Goal: Task Accomplishment & Management: Manage account settings

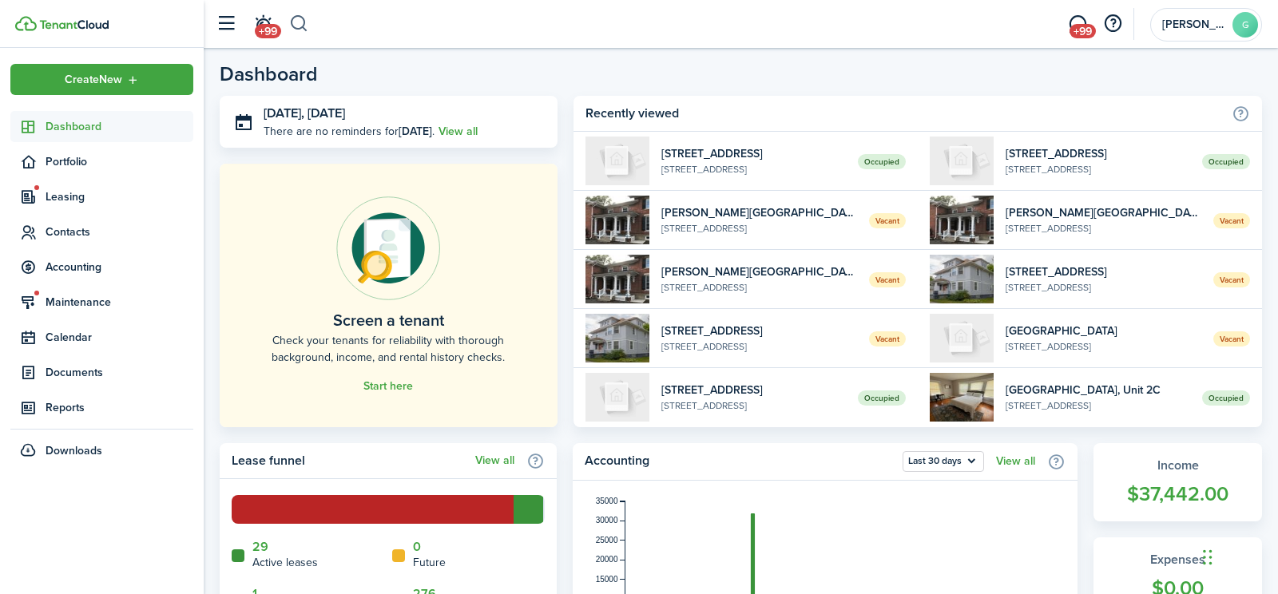
click at [302, 28] on button "button" at bounding box center [299, 23] width 20 height 27
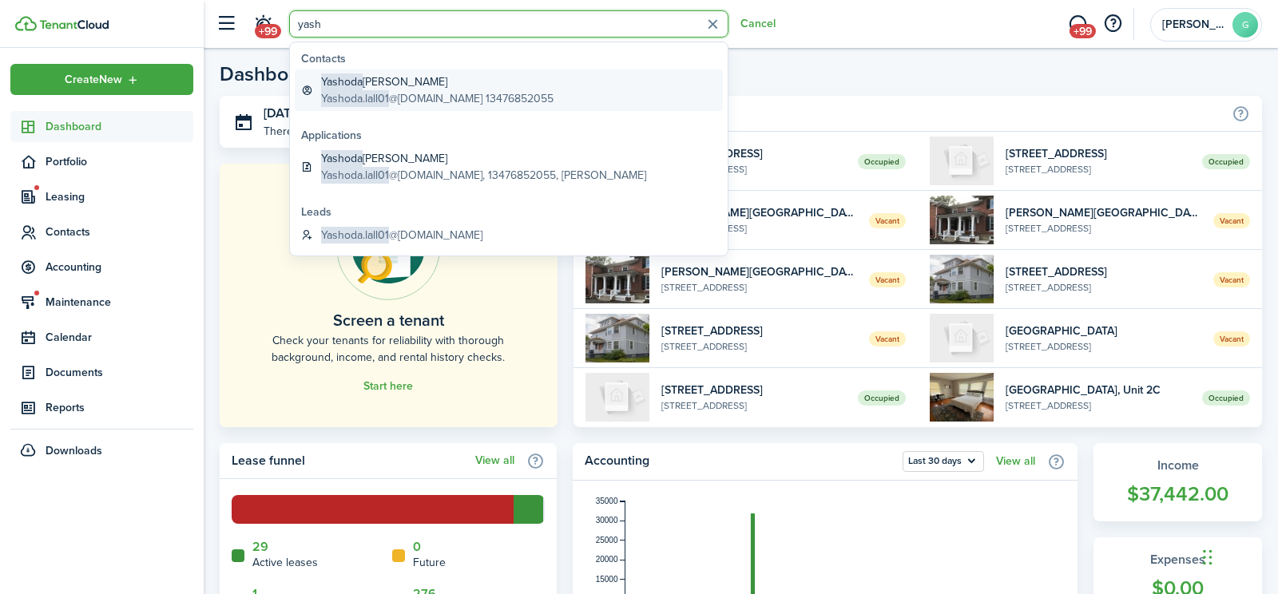
type input "yash"
click at [432, 93] on global-search-item-description "Yashoda.lall01 @[DOMAIN_NAME] 13476852055" at bounding box center [437, 98] width 232 height 17
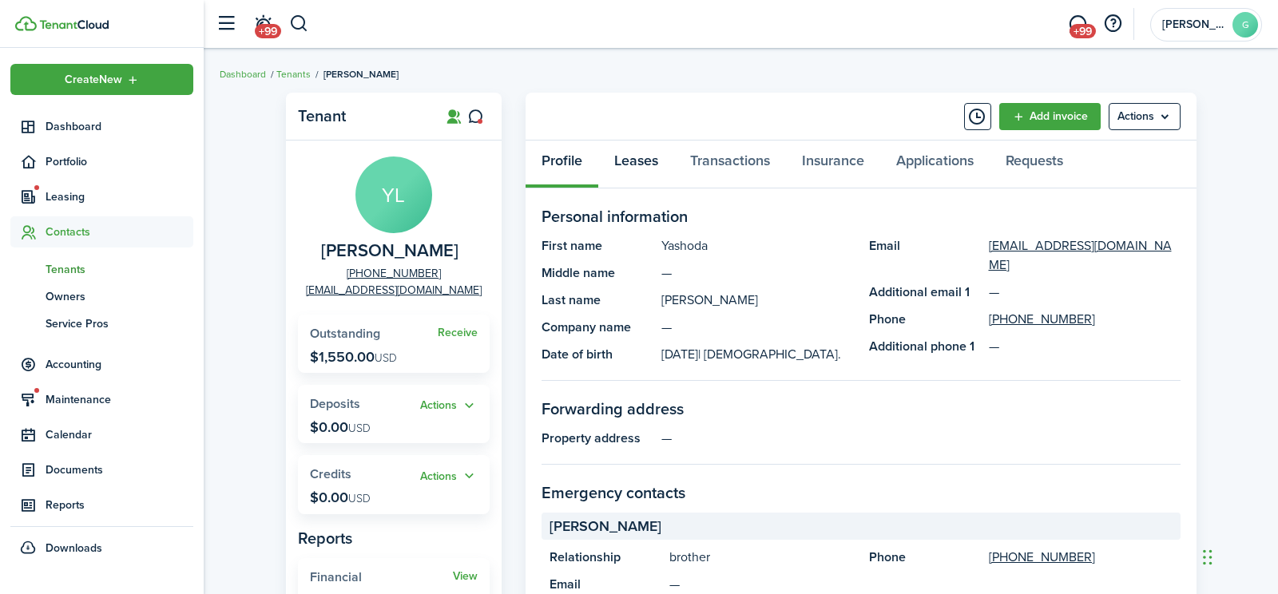
click at [651, 161] on link "Leases" at bounding box center [636, 165] width 76 height 48
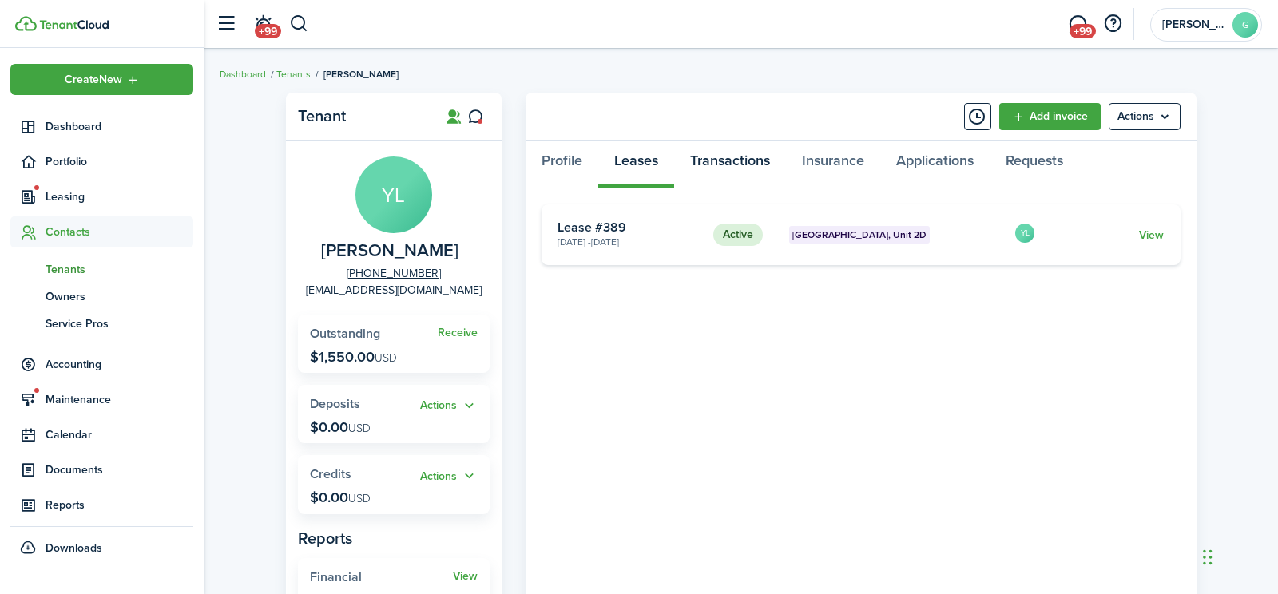
click at [717, 158] on link "Transactions" at bounding box center [730, 165] width 112 height 48
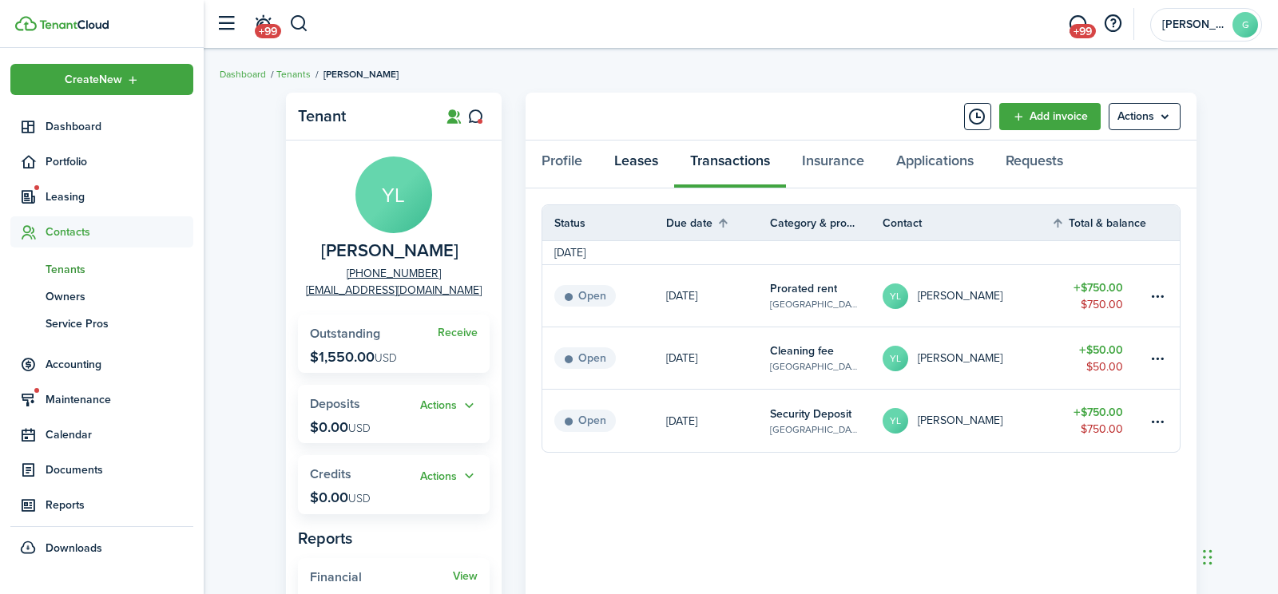
click at [630, 162] on link "Leases" at bounding box center [636, 165] width 76 height 48
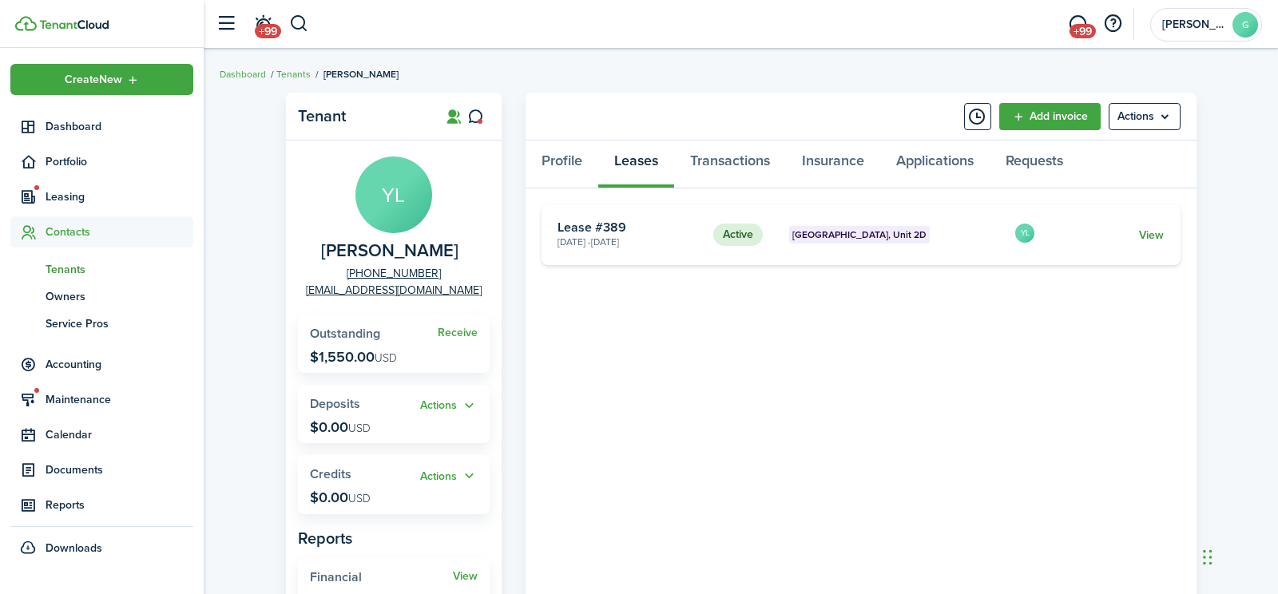
click at [1153, 236] on link "View" at bounding box center [1151, 235] width 25 height 17
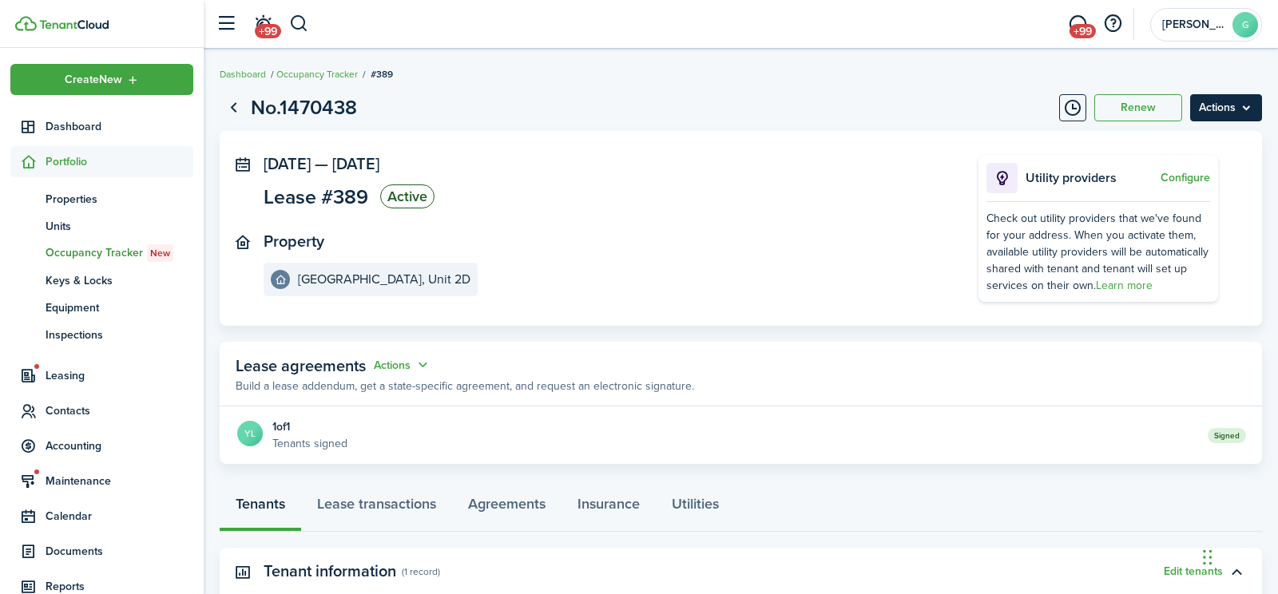
click at [1241, 109] on menu-btn "Actions" at bounding box center [1226, 107] width 72 height 27
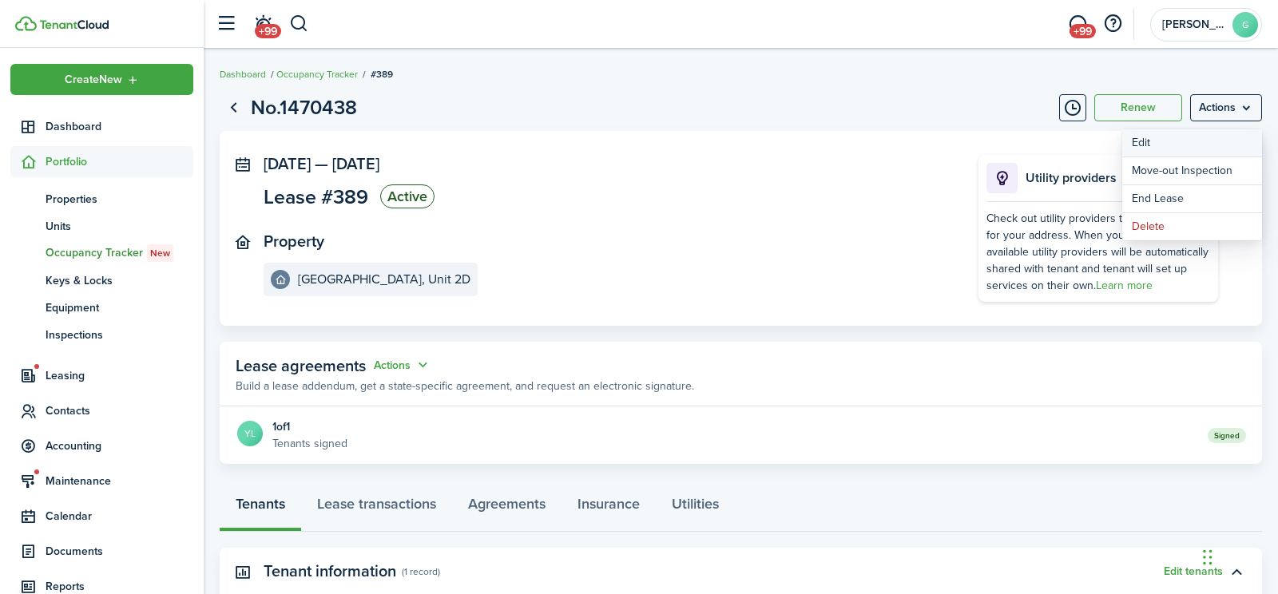
click at [1179, 145] on button "Edit" at bounding box center [1192, 142] width 140 height 27
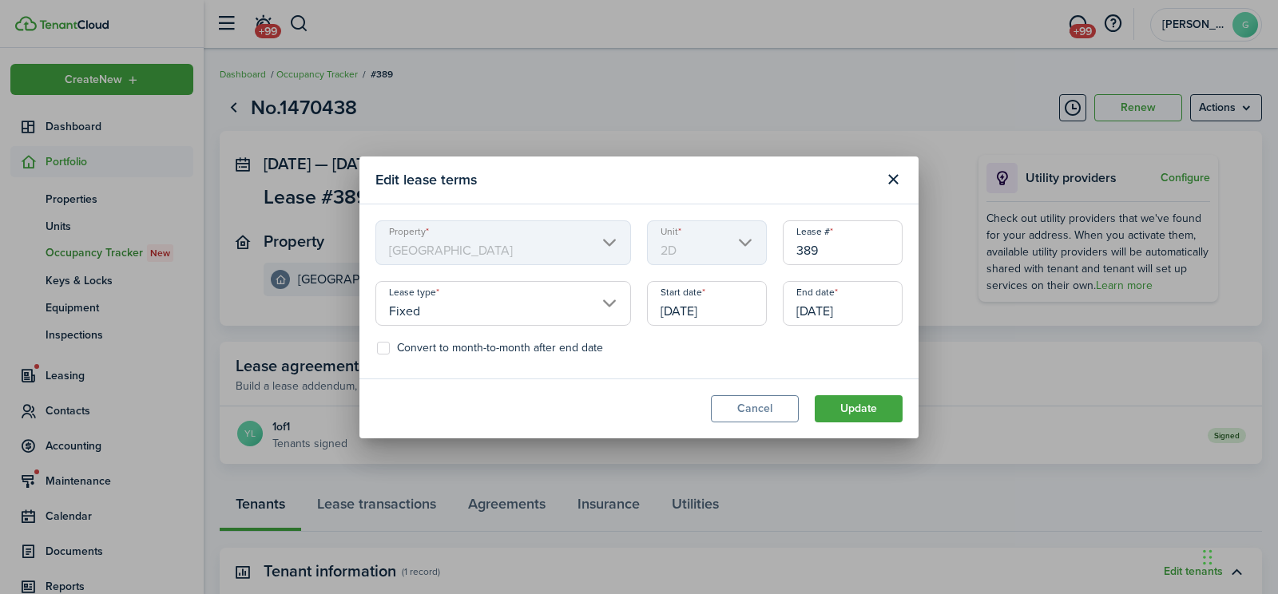
click at [703, 310] on input "[DATE]" at bounding box center [707, 303] width 120 height 45
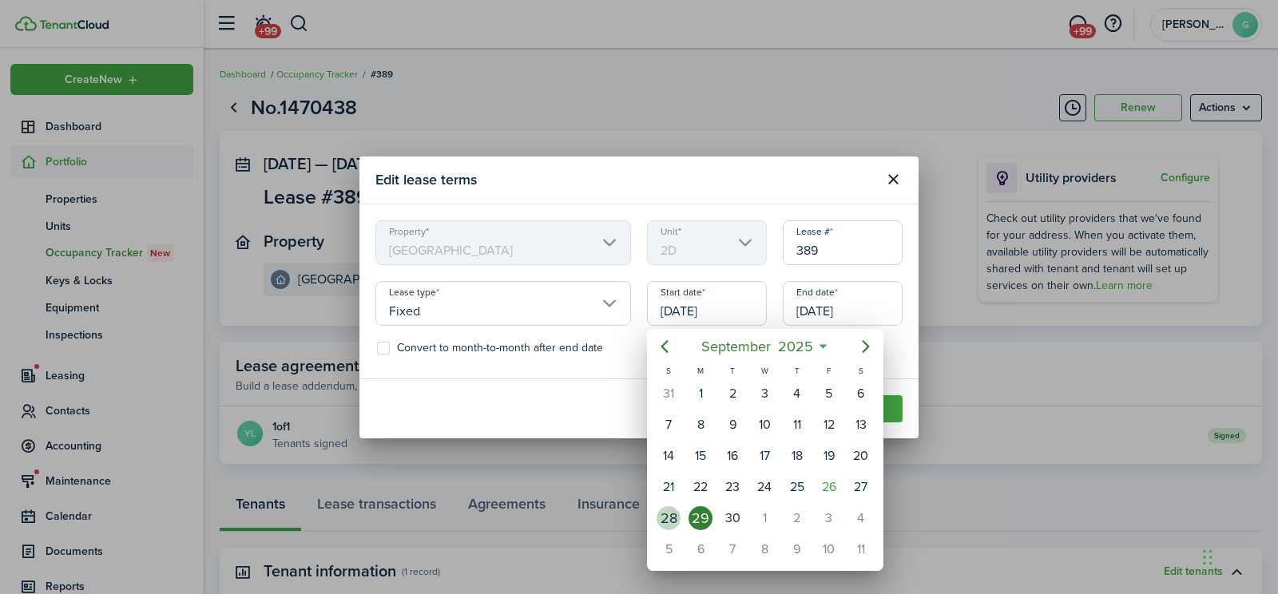
click at [665, 516] on div "28" at bounding box center [669, 518] width 24 height 24
type input "[DATE]"
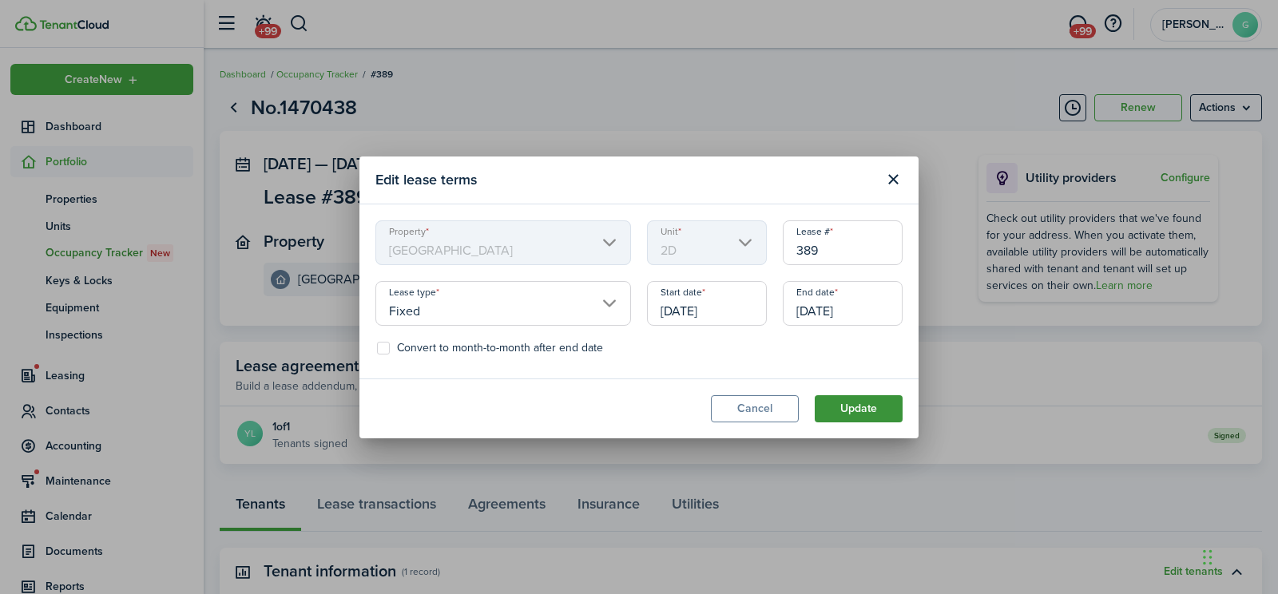
click at [844, 403] on button "Update" at bounding box center [859, 408] width 88 height 27
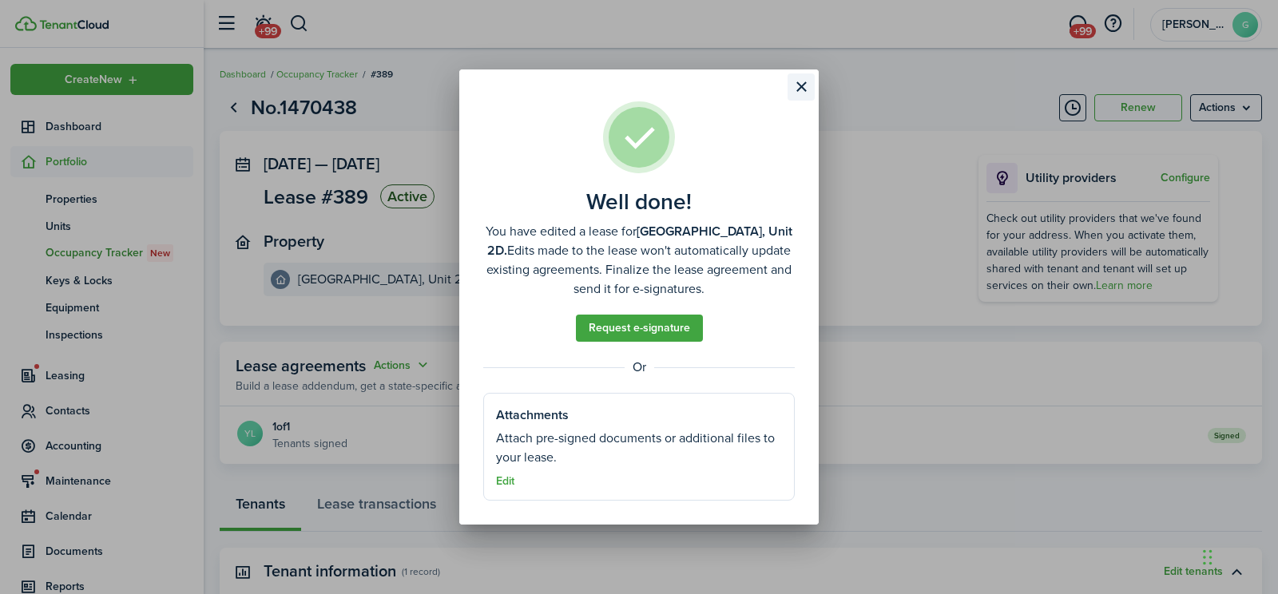
click at [803, 87] on button "Close modal" at bounding box center [801, 86] width 27 height 27
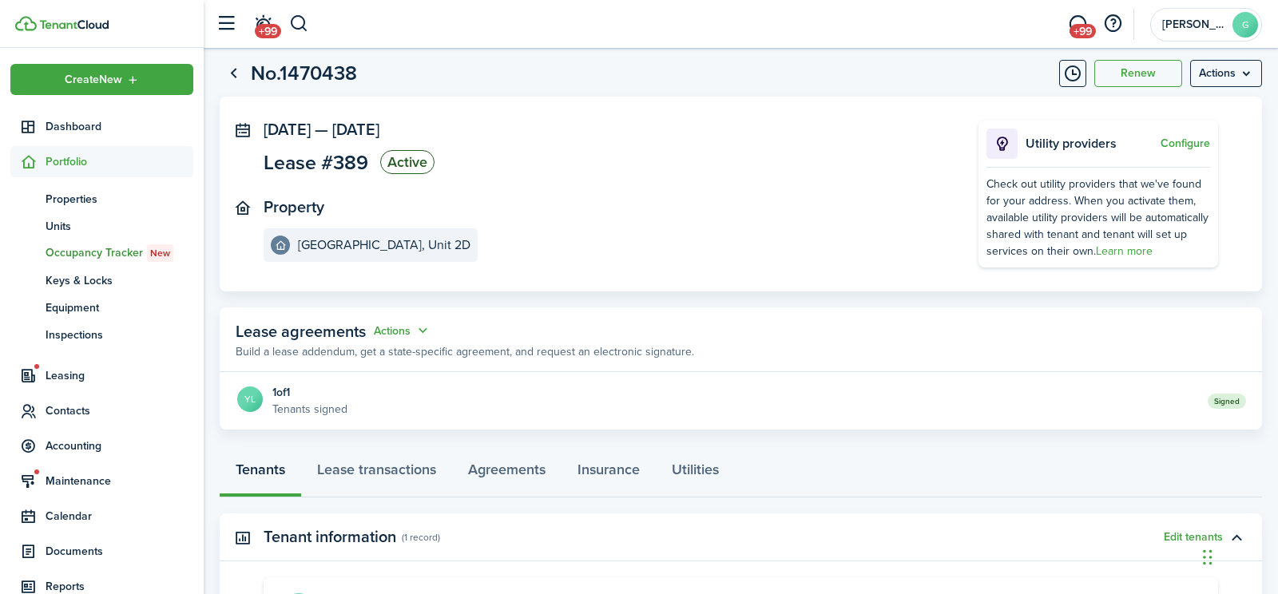
scroll to position [35, 0]
click at [404, 332] on button "Actions" at bounding box center [403, 330] width 58 height 18
click at [392, 353] on link "Edit" at bounding box center [363, 361] width 140 height 28
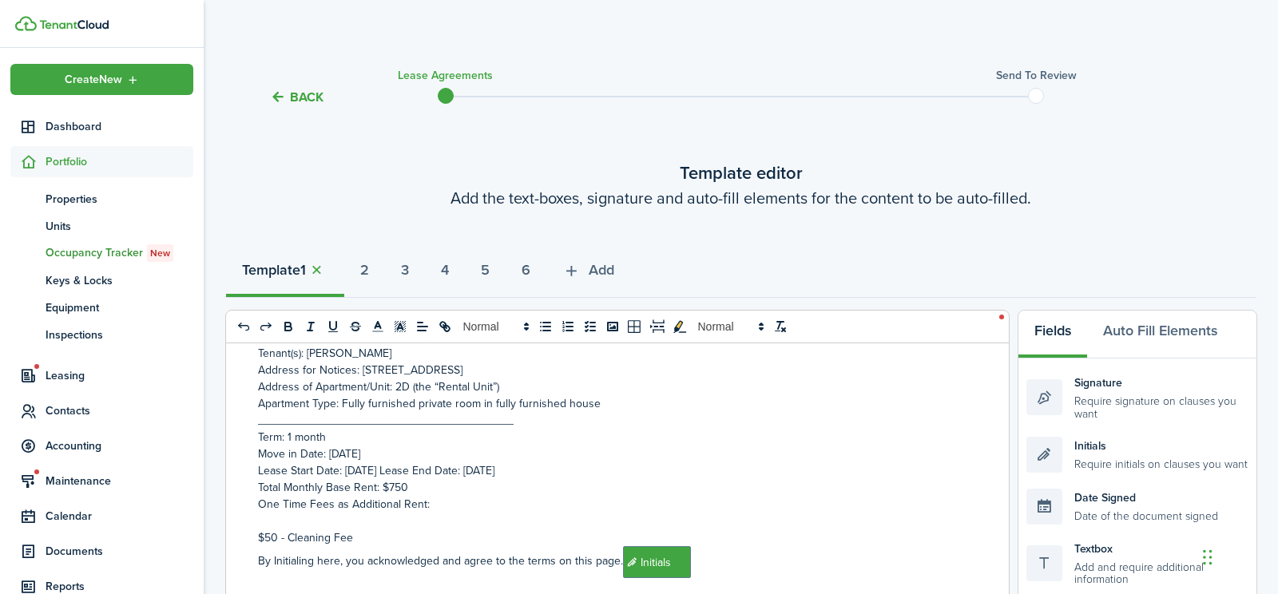
scroll to position [121, 0]
click at [362, 456] on p "Move in Date: [DATE]" at bounding box center [611, 455] width 707 height 17
click at [378, 472] on p "Lease Start Date: [DATE] Lease End Date: [DATE]" at bounding box center [611, 471] width 707 height 17
select select "fit"
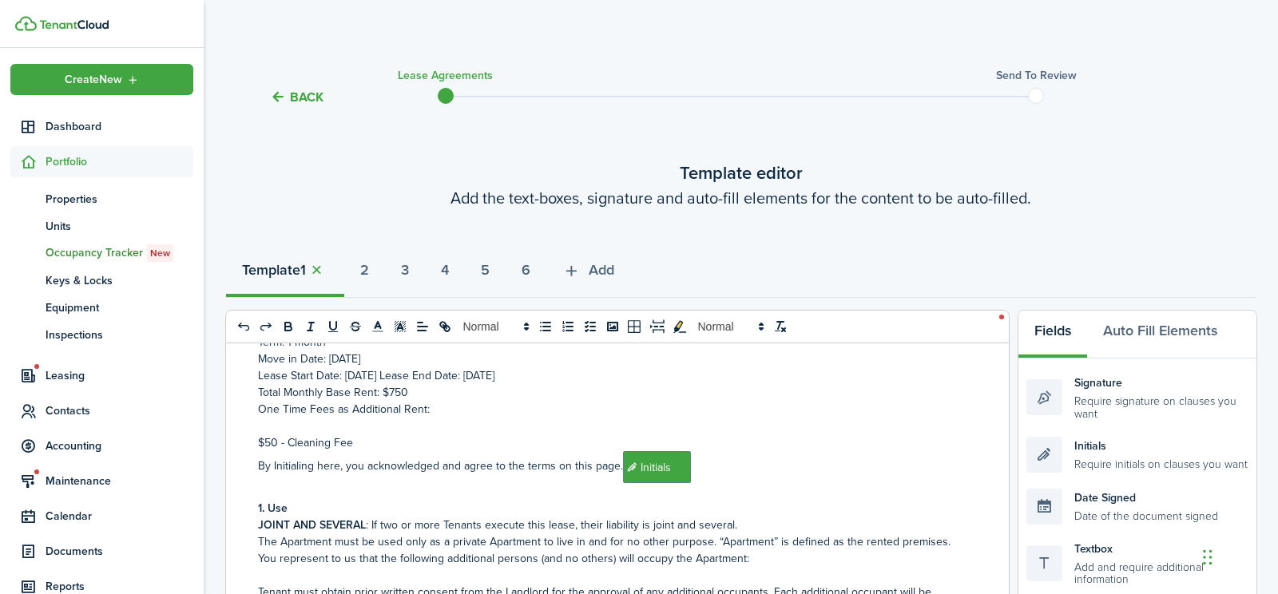
scroll to position [209, 0]
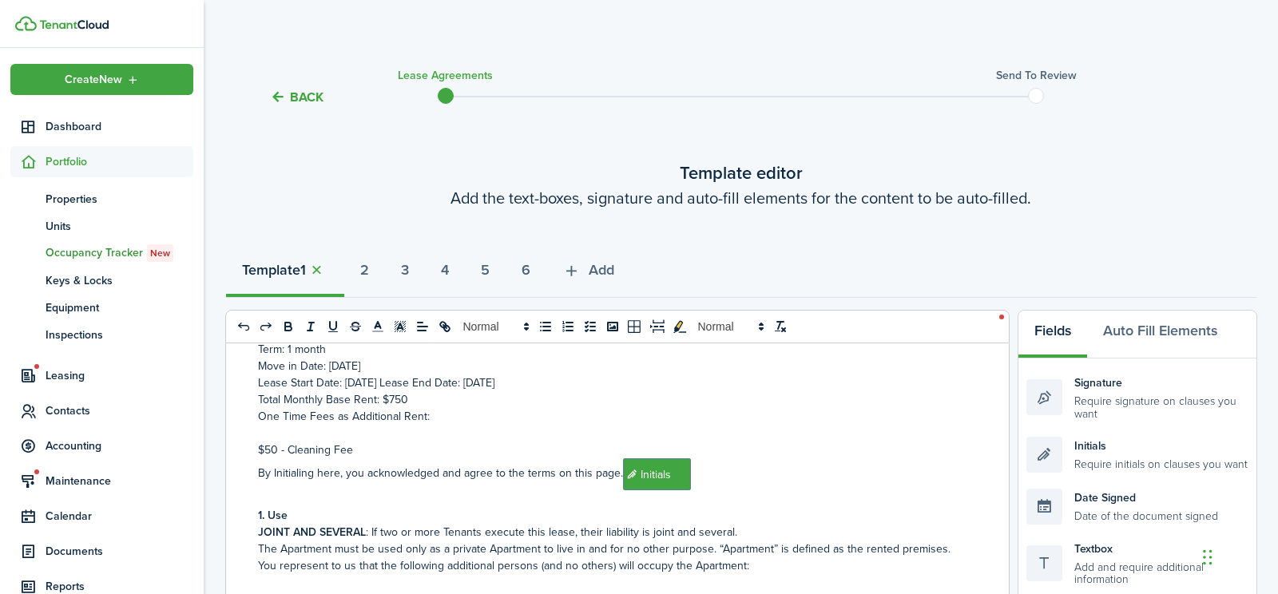
click at [270, 438] on p at bounding box center [611, 433] width 707 height 17
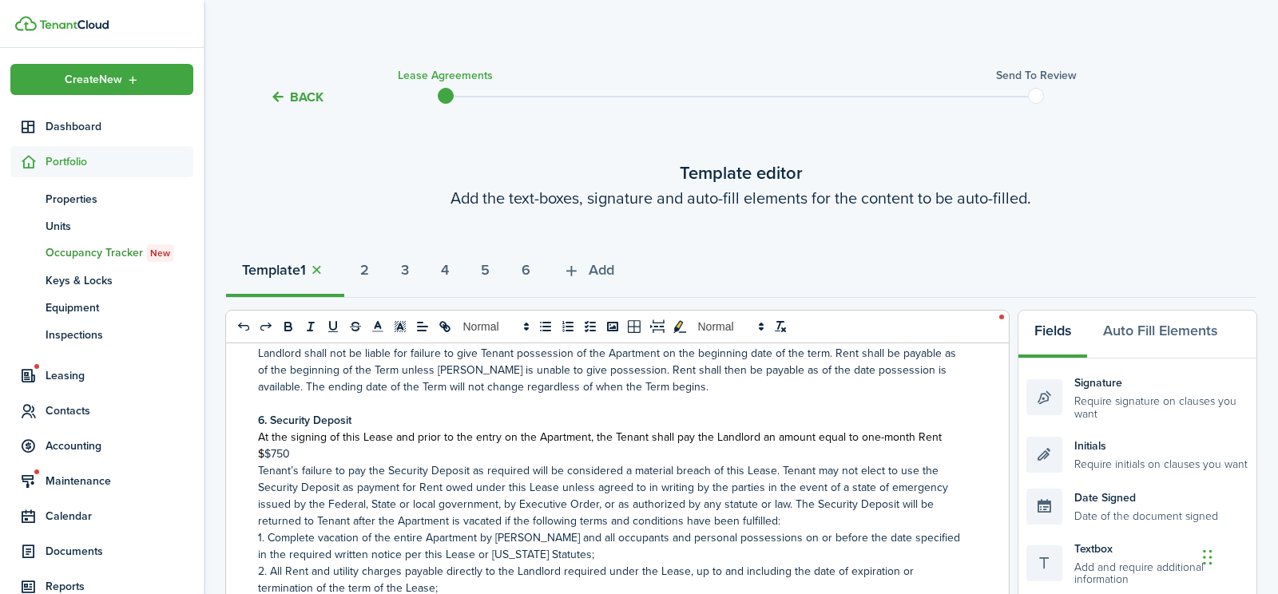
scroll to position [1292, 0]
click at [369, 270] on strong "2" at bounding box center [364, 271] width 9 height 22
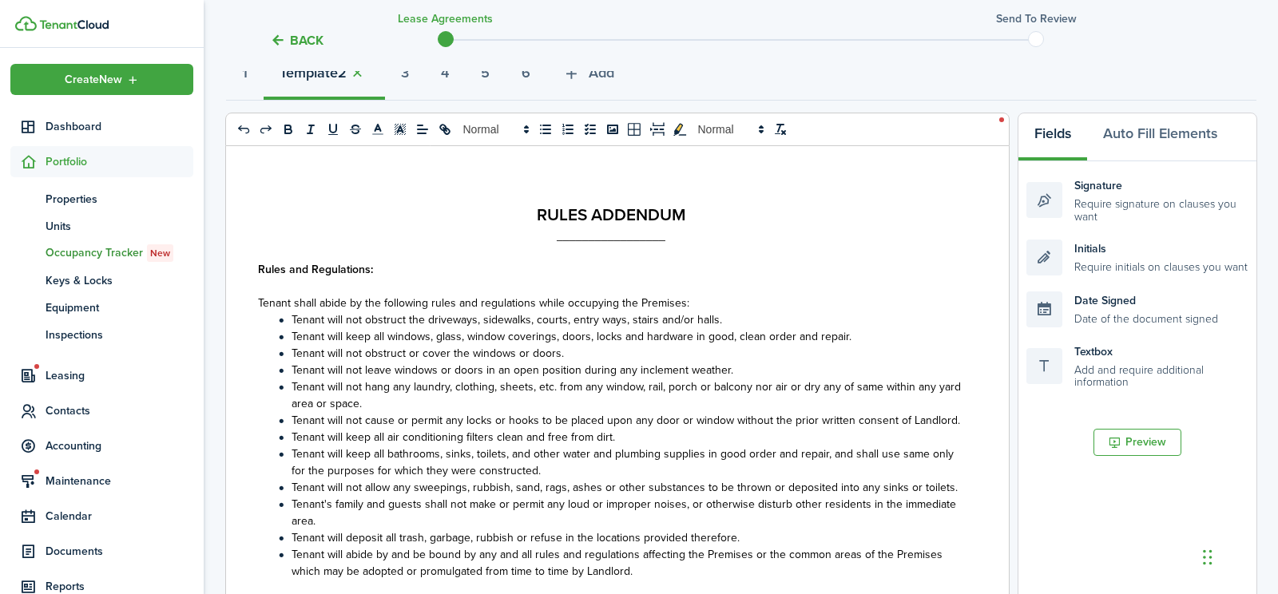
scroll to position [197, 0]
click at [409, 80] on strong "3" at bounding box center [405, 74] width 8 height 22
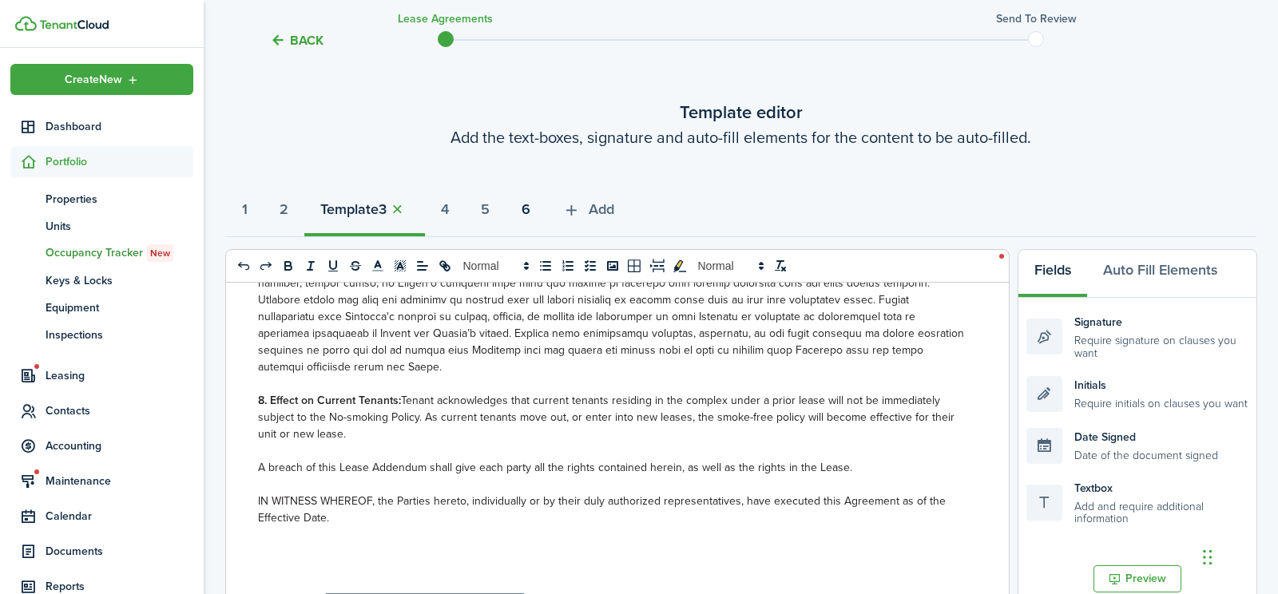
scroll to position [59, 0]
click at [449, 211] on strong "4" at bounding box center [445, 211] width 8 height 22
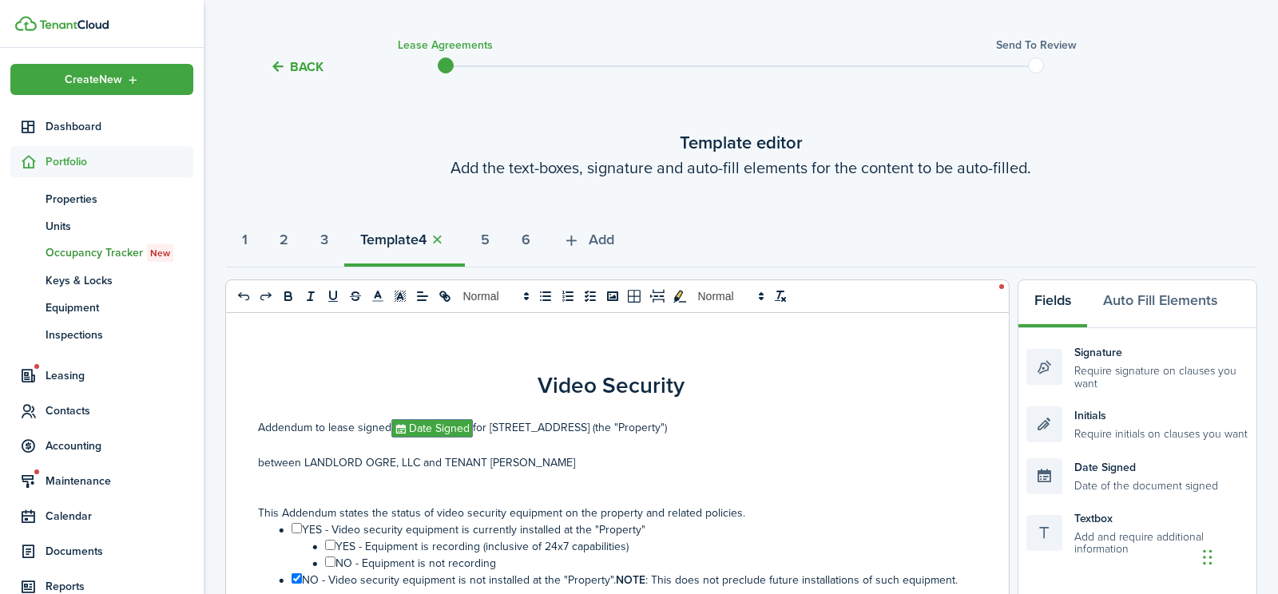
scroll to position [29, 0]
click at [490, 244] on strong "5" at bounding box center [485, 242] width 9 height 22
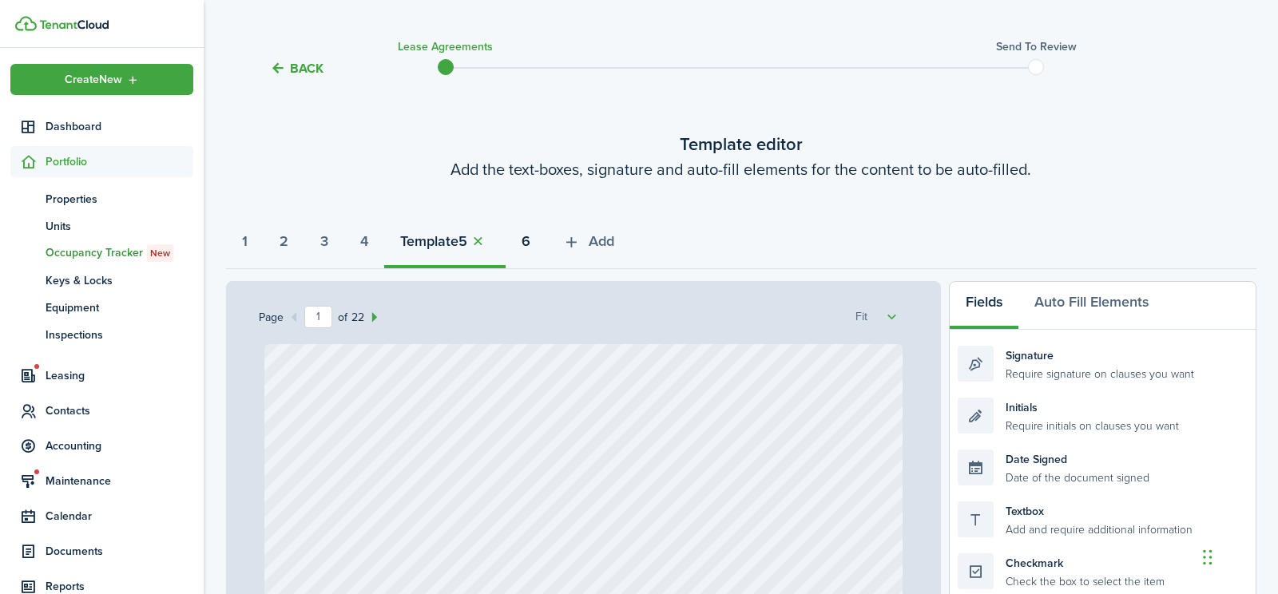
click at [530, 248] on strong "6" at bounding box center [526, 242] width 9 height 22
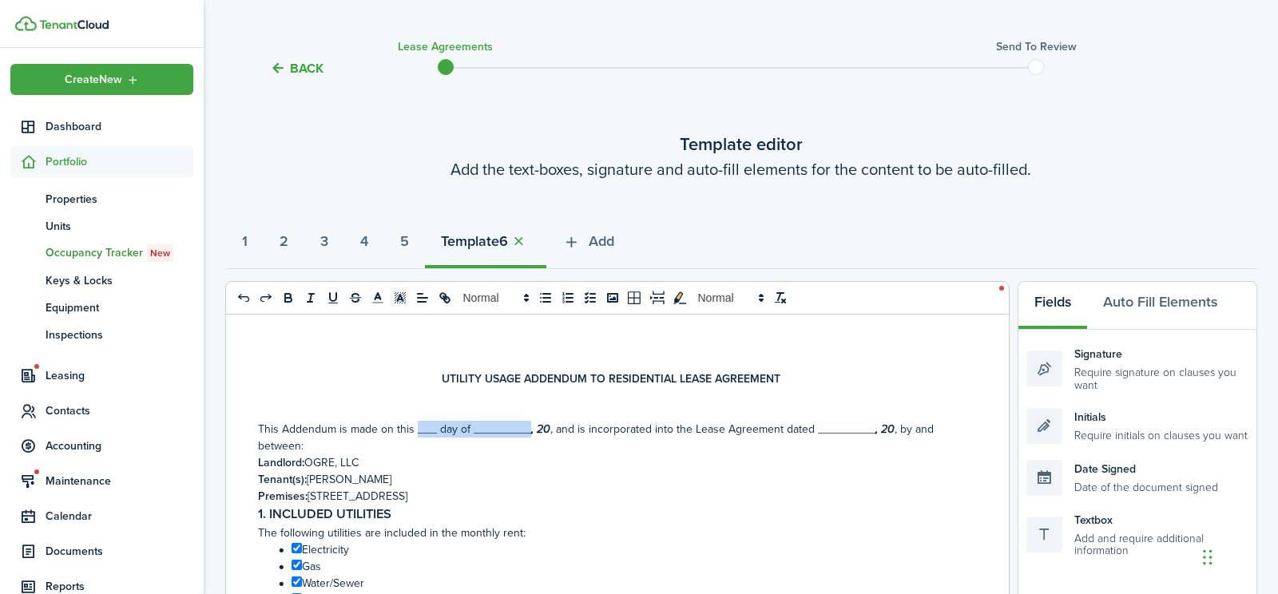
drag, startPoint x: 527, startPoint y: 429, endPoint x: 415, endPoint y: 425, distance: 111.9
click at [415, 425] on p "This Addendum is made on this ___ day of _________ , 20 , and is incorporated i…" at bounding box center [611, 438] width 707 height 34
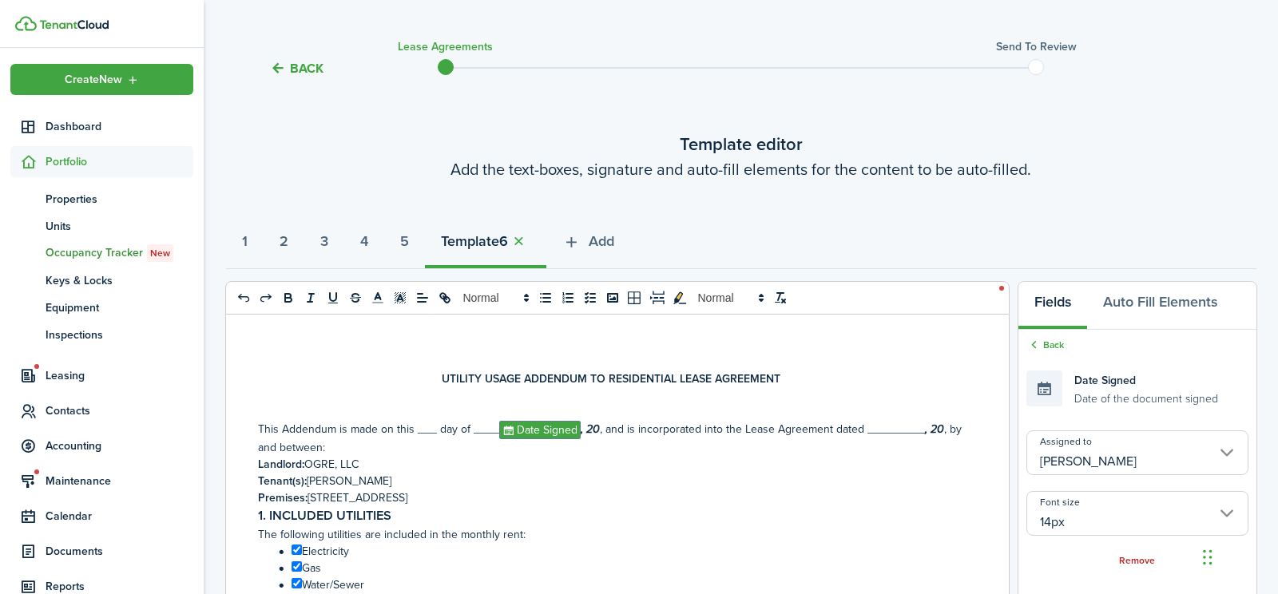
click at [493, 429] on p "This Addendum is made on this ___ day of ____﻿ Date Signed ﻿ , 20 , and is inco…" at bounding box center [611, 438] width 707 height 35
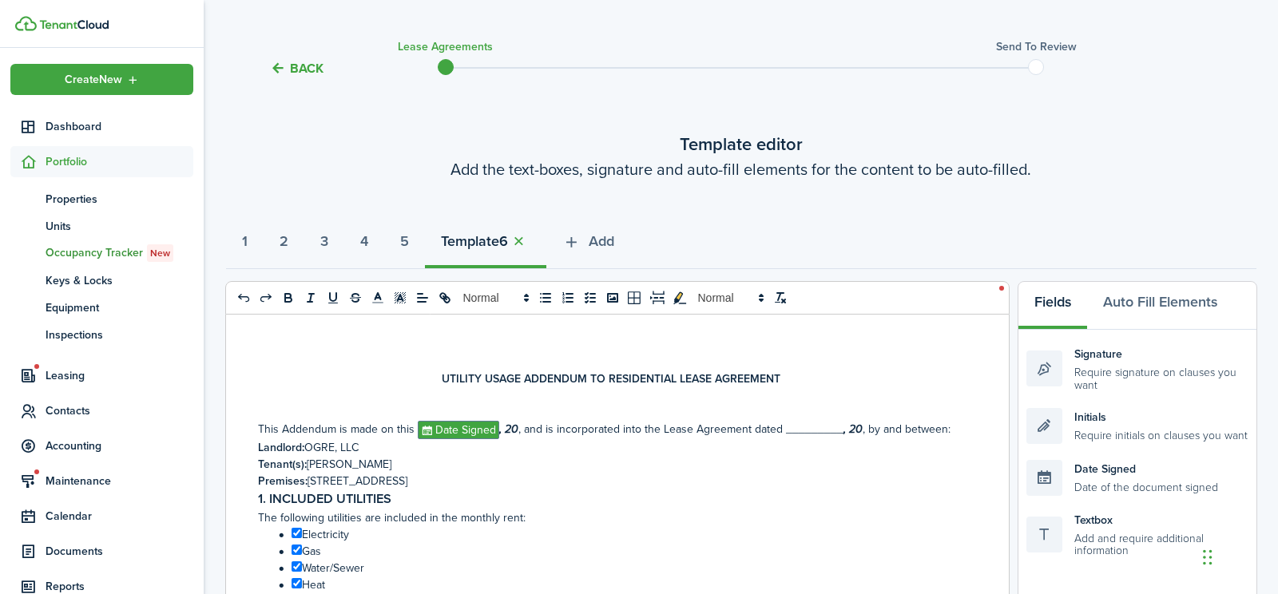
click at [518, 434] on p "This Addendum is made on this ﻿ Date Signed ﻿ , 20 , and is incorporated into t…" at bounding box center [611, 430] width 707 height 18
drag, startPoint x: 756, startPoint y: 428, endPoint x: 835, endPoint y: 430, distance: 79.1
click at [835, 430] on p "This Addendum is made on this ﻿ Date Signed ﻿and is incorporated into the Lease…" at bounding box center [611, 430] width 707 height 18
click at [1106, 441] on div "Initials Require initials on clauses you want" at bounding box center [1137, 426] width 222 height 36
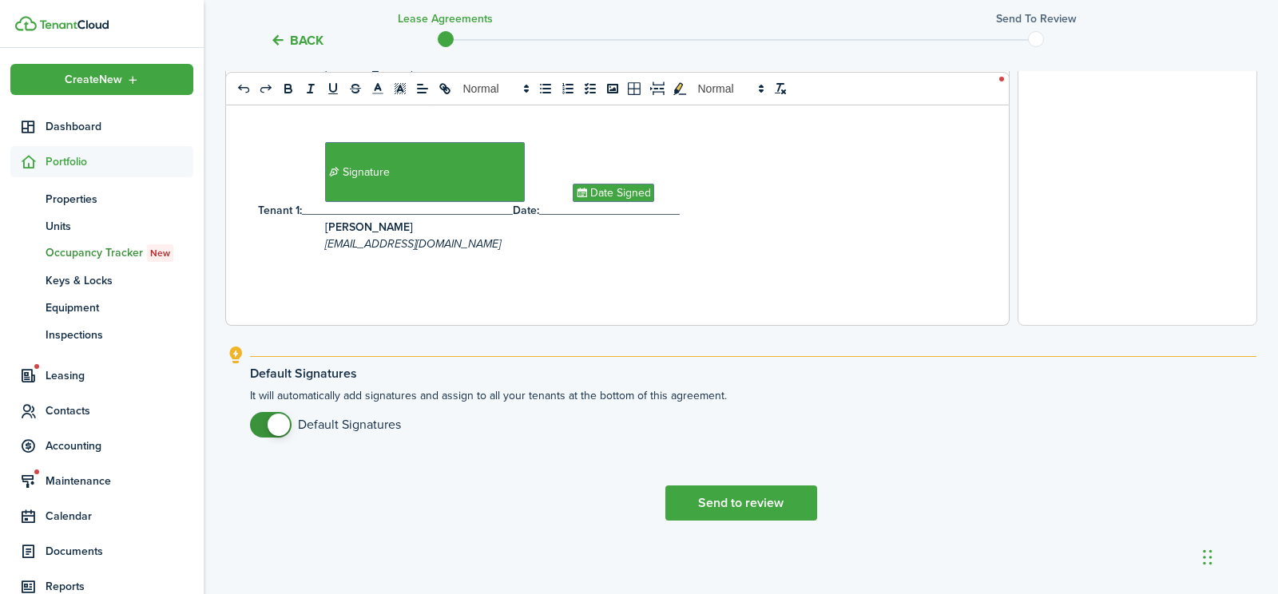
scroll to position [0, 0]
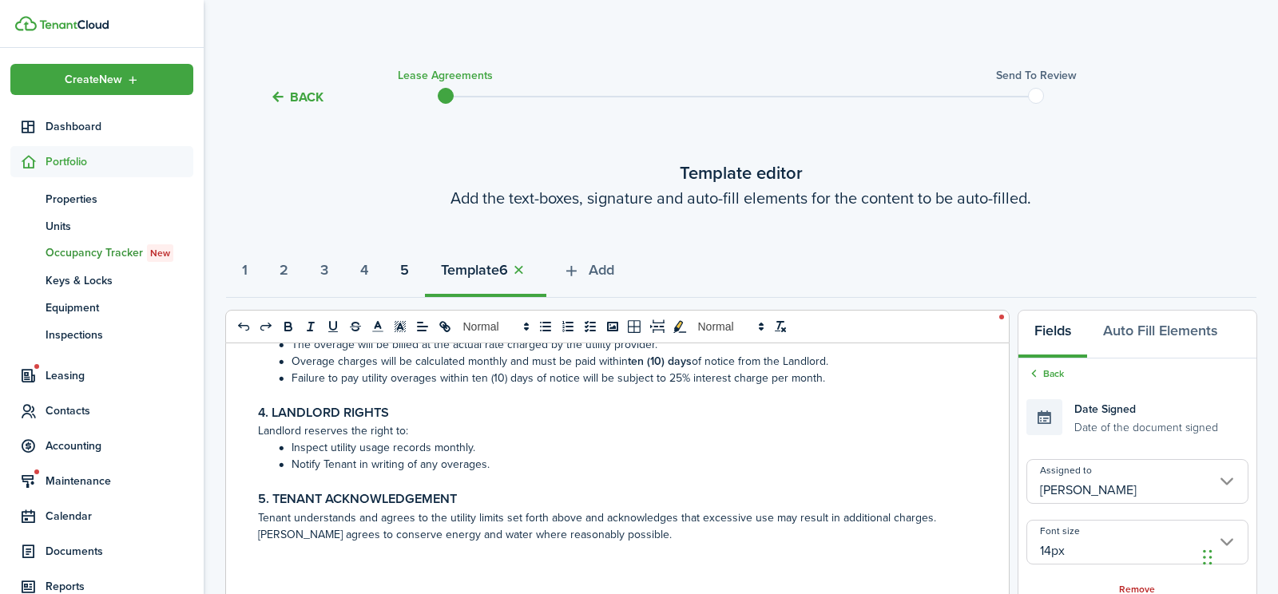
click at [409, 271] on strong "5" at bounding box center [404, 271] width 9 height 22
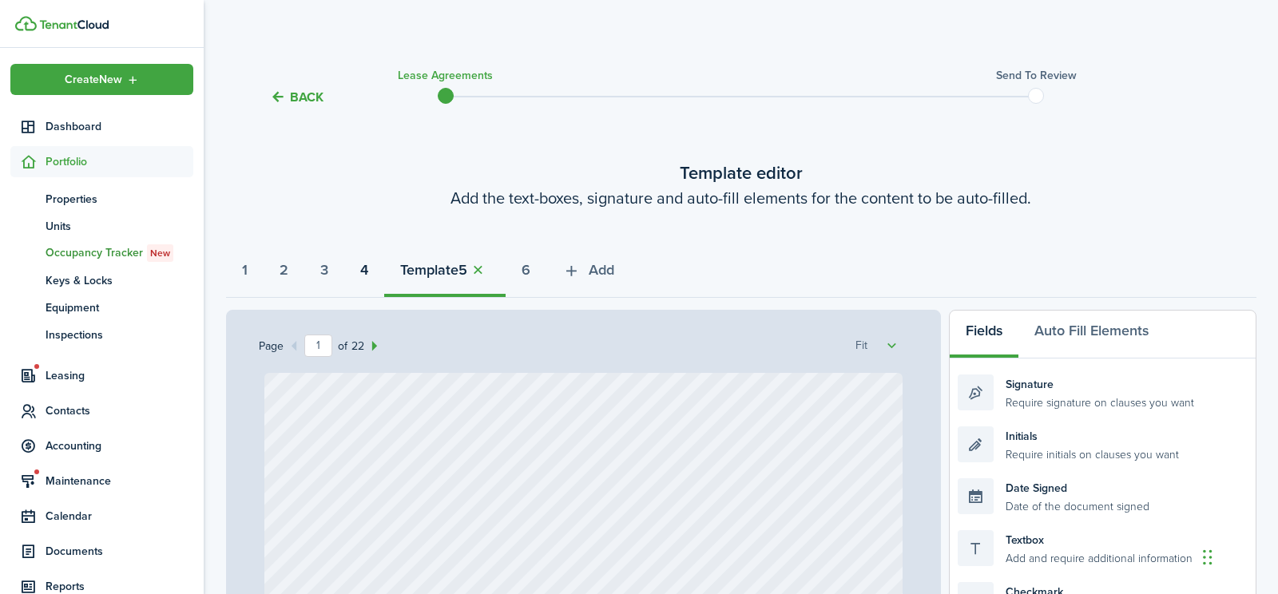
click at [368, 274] on strong "4" at bounding box center [364, 271] width 8 height 22
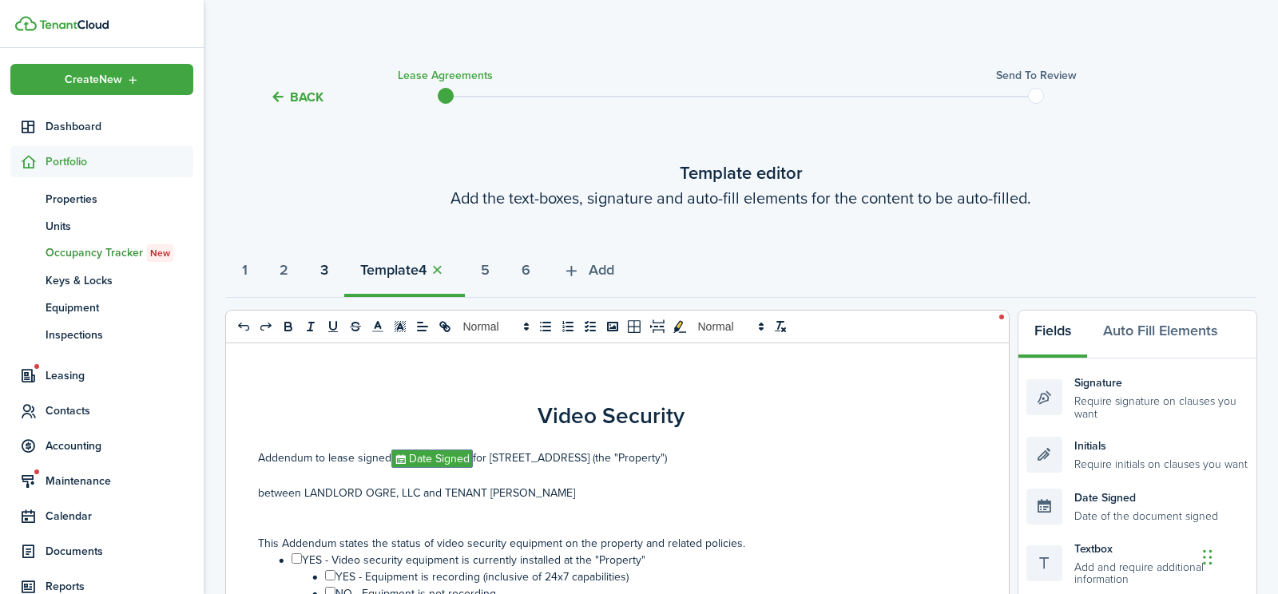
click at [328, 272] on strong "3" at bounding box center [324, 271] width 8 height 22
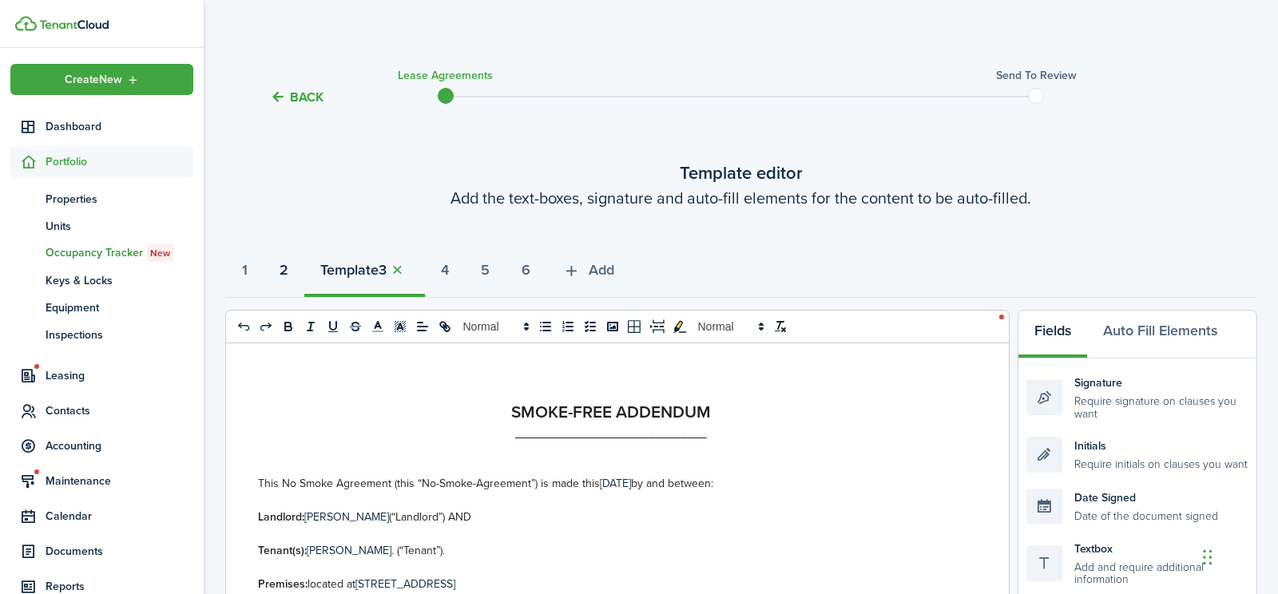
click at [285, 272] on strong "2" at bounding box center [284, 271] width 9 height 22
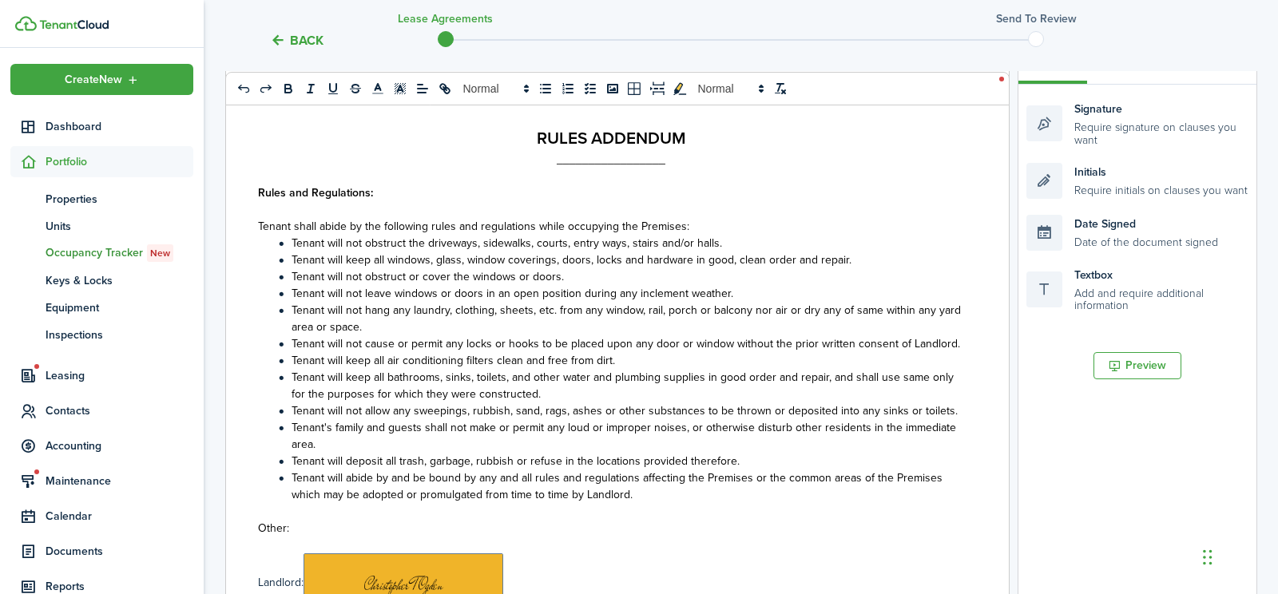
scroll to position [645, 0]
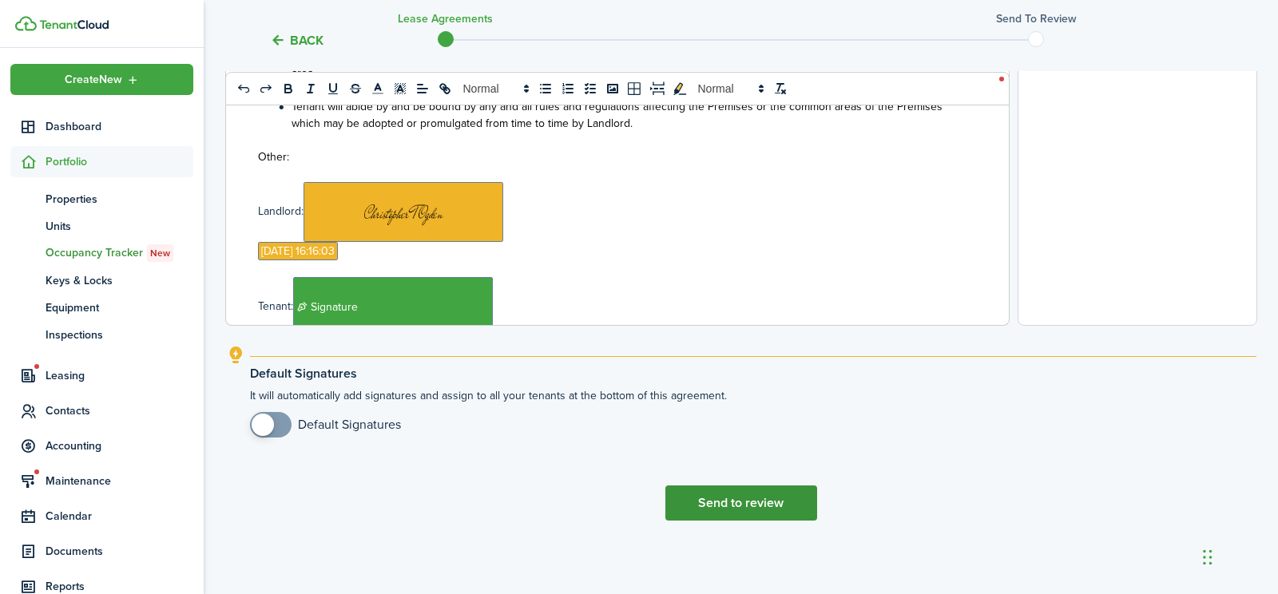
click at [744, 505] on button "Send to review" at bounding box center [741, 503] width 152 height 35
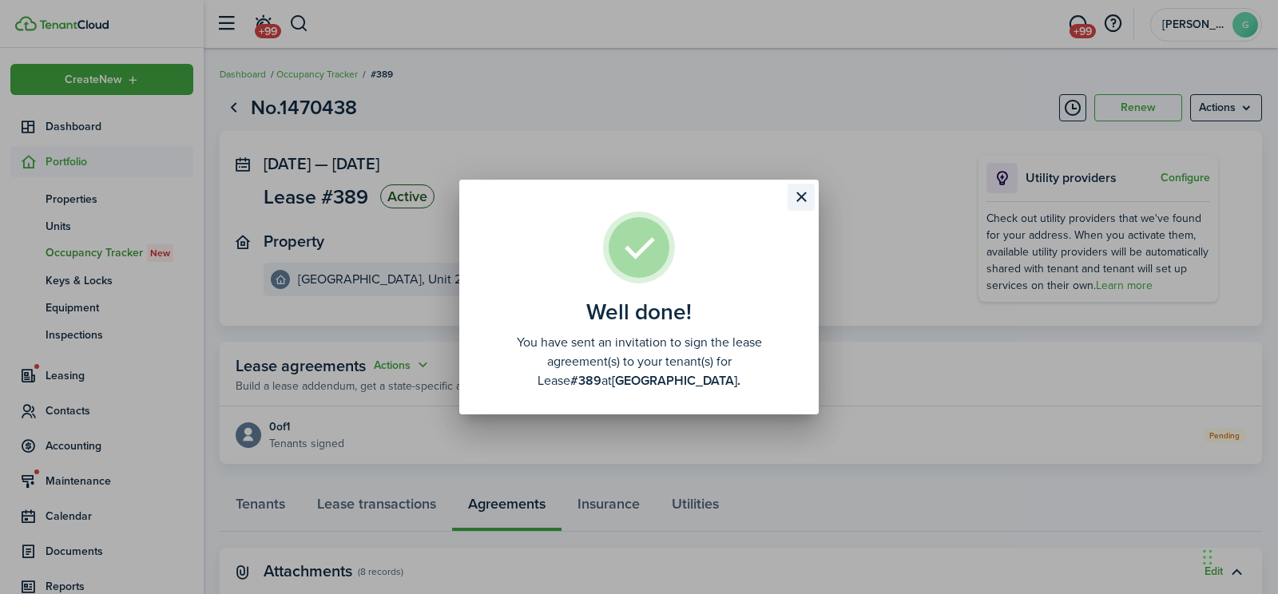
click at [797, 192] on button "Close modal" at bounding box center [801, 197] width 27 height 27
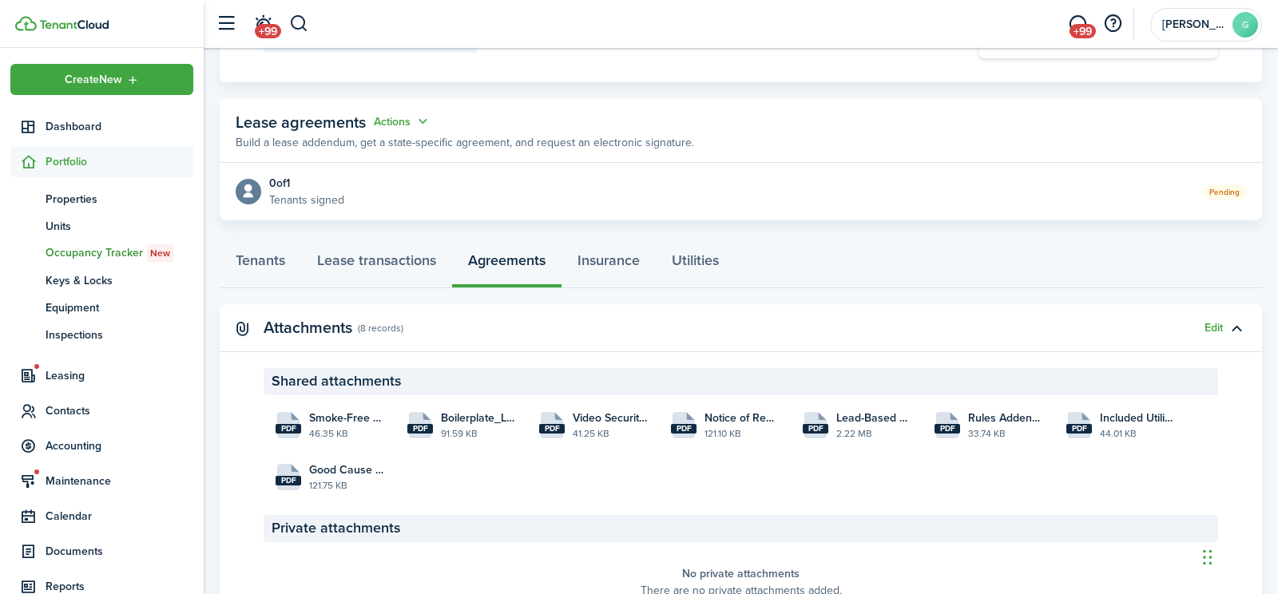
scroll to position [251, 0]
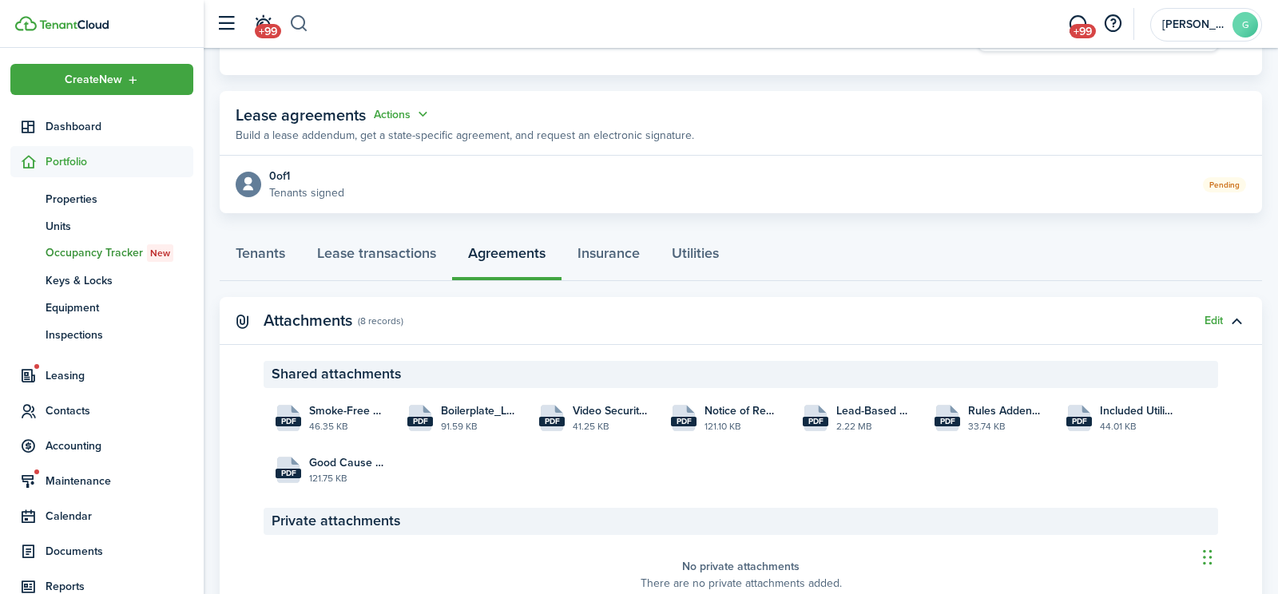
click at [297, 22] on button "button" at bounding box center [299, 23] width 20 height 27
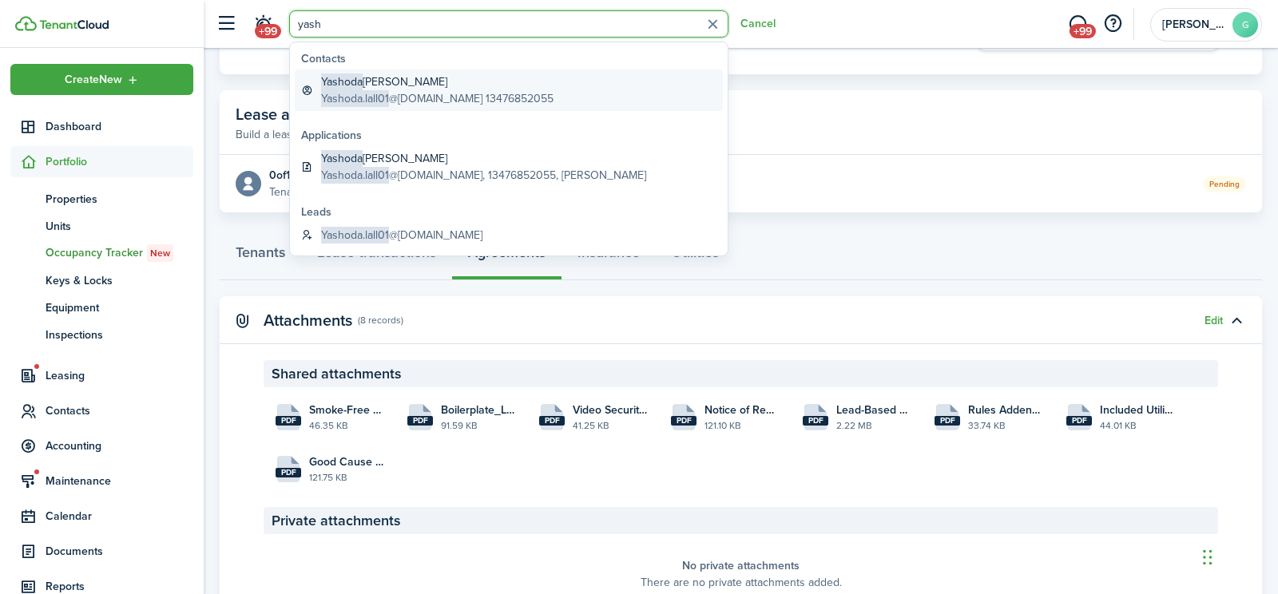
type input "yash"
click at [447, 85] on global-search-item-title "[PERSON_NAME]" at bounding box center [437, 81] width 232 height 17
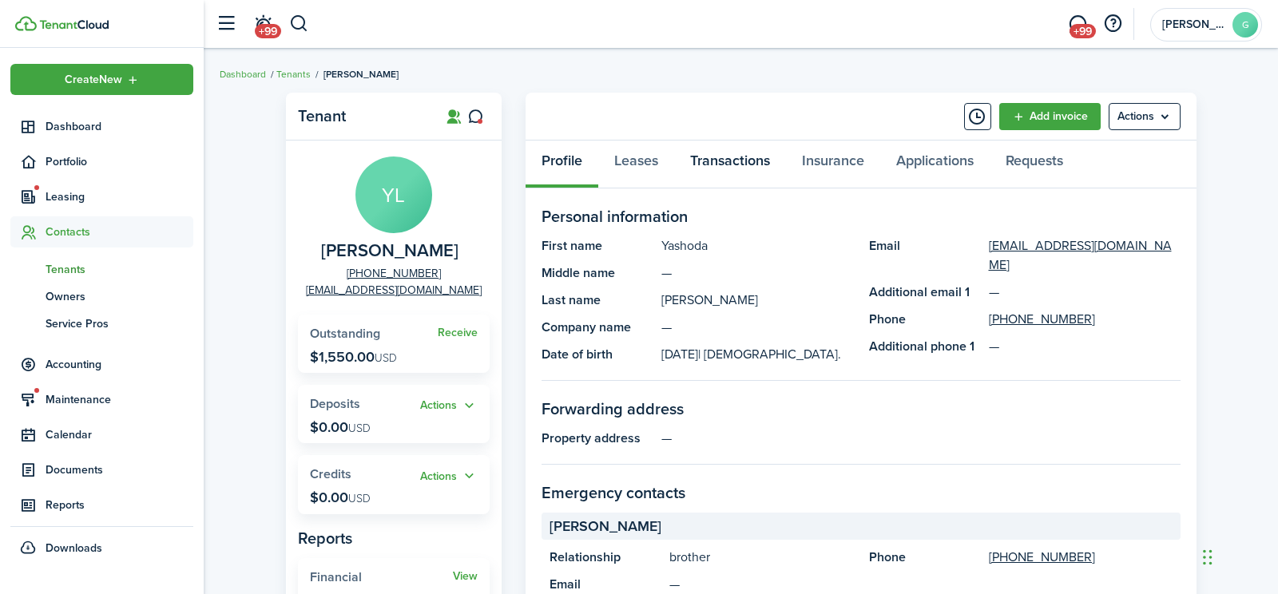
click at [760, 164] on link "Transactions" at bounding box center [730, 165] width 112 height 48
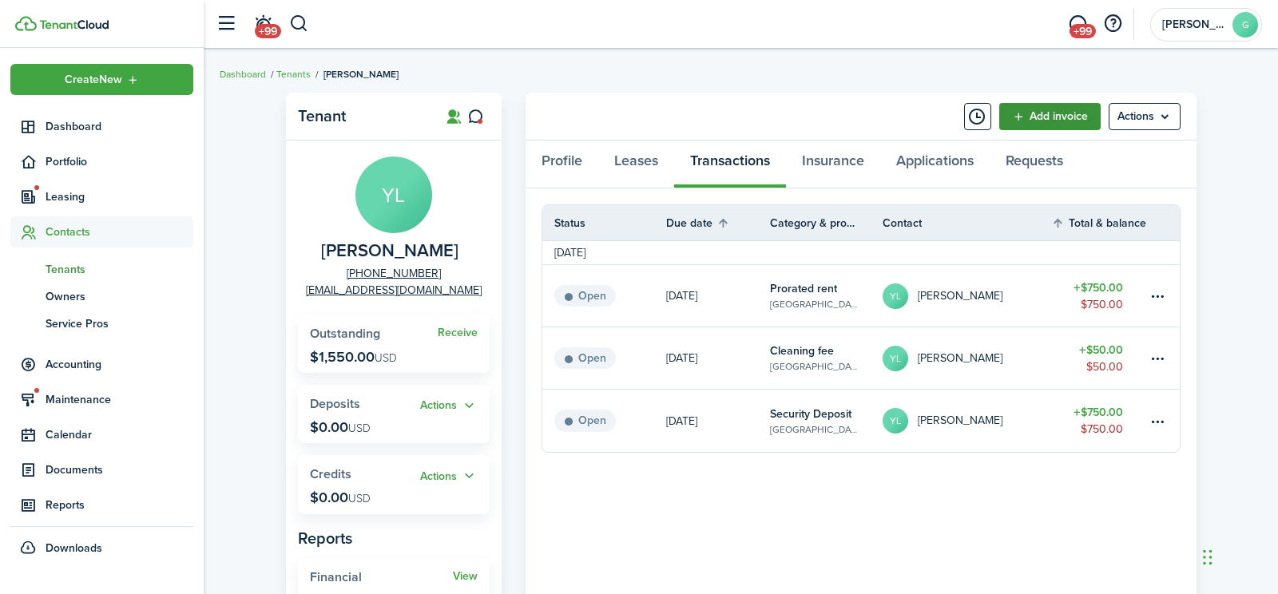
click at [1066, 114] on link "Add invoice" at bounding box center [1049, 116] width 101 height 27
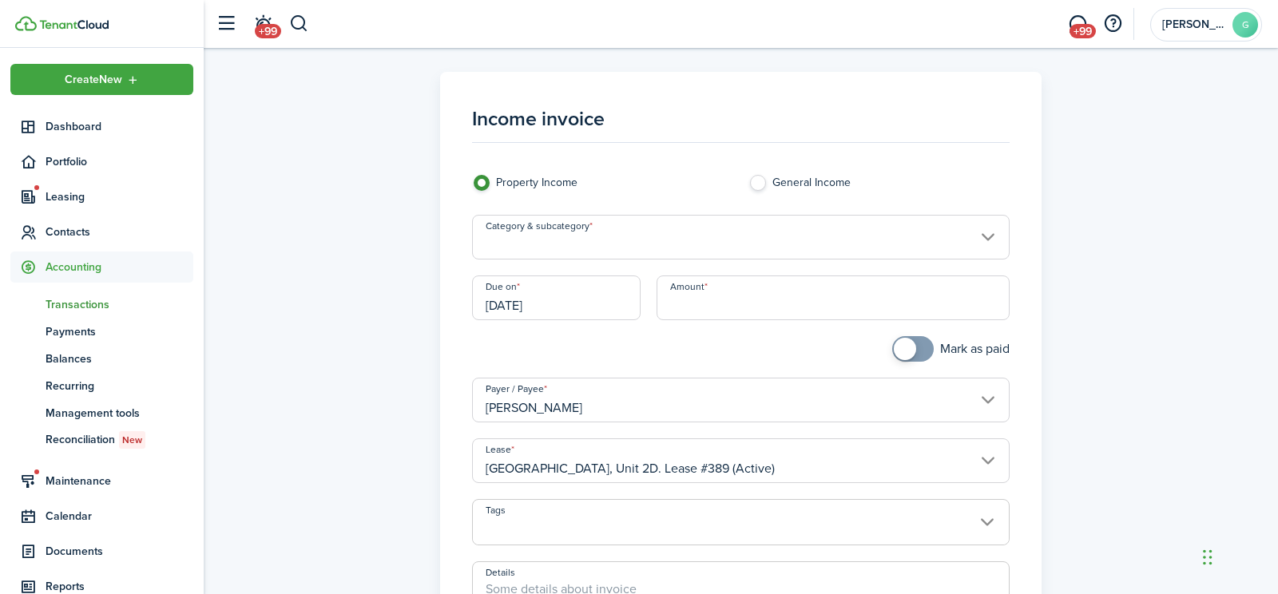
click at [886, 237] on input "Category & subcategory" at bounding box center [741, 237] width 538 height 45
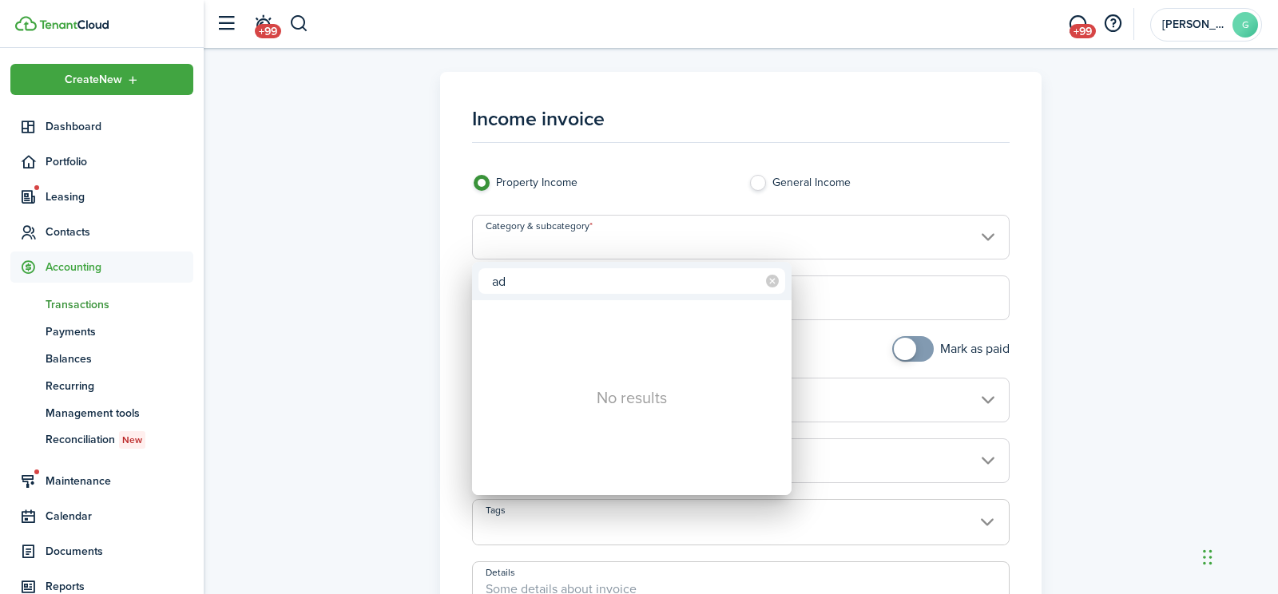
type input "a"
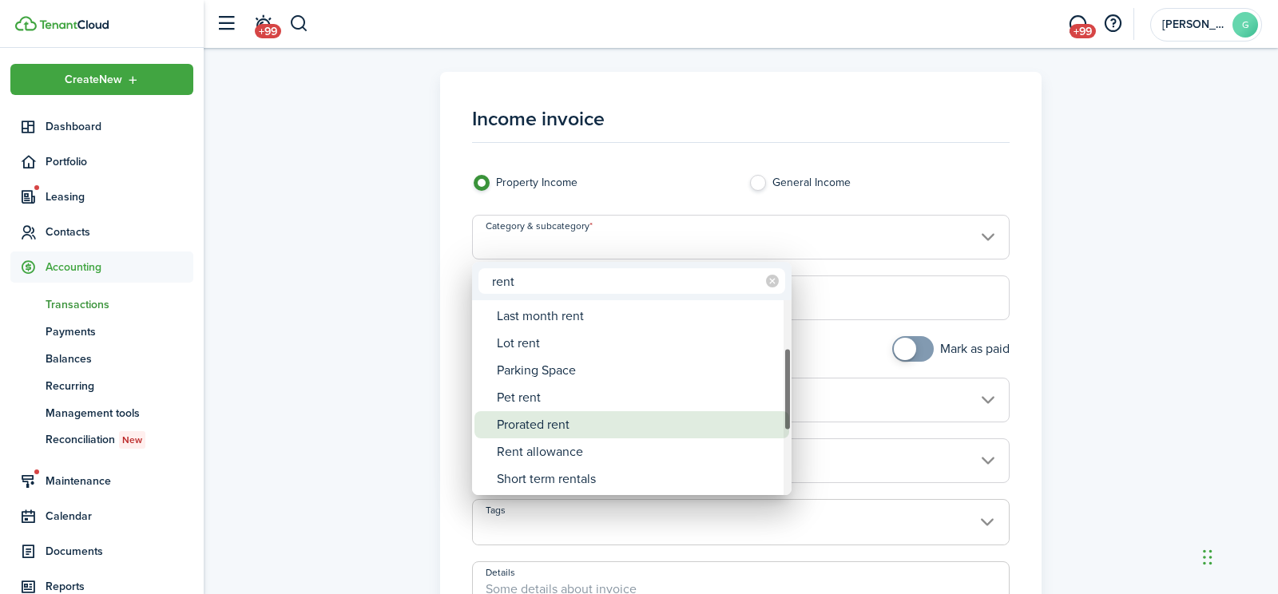
type input "rent"
click at [606, 421] on div "Prorated rent" at bounding box center [638, 424] width 283 height 27
type input "Rent / Prorated rent"
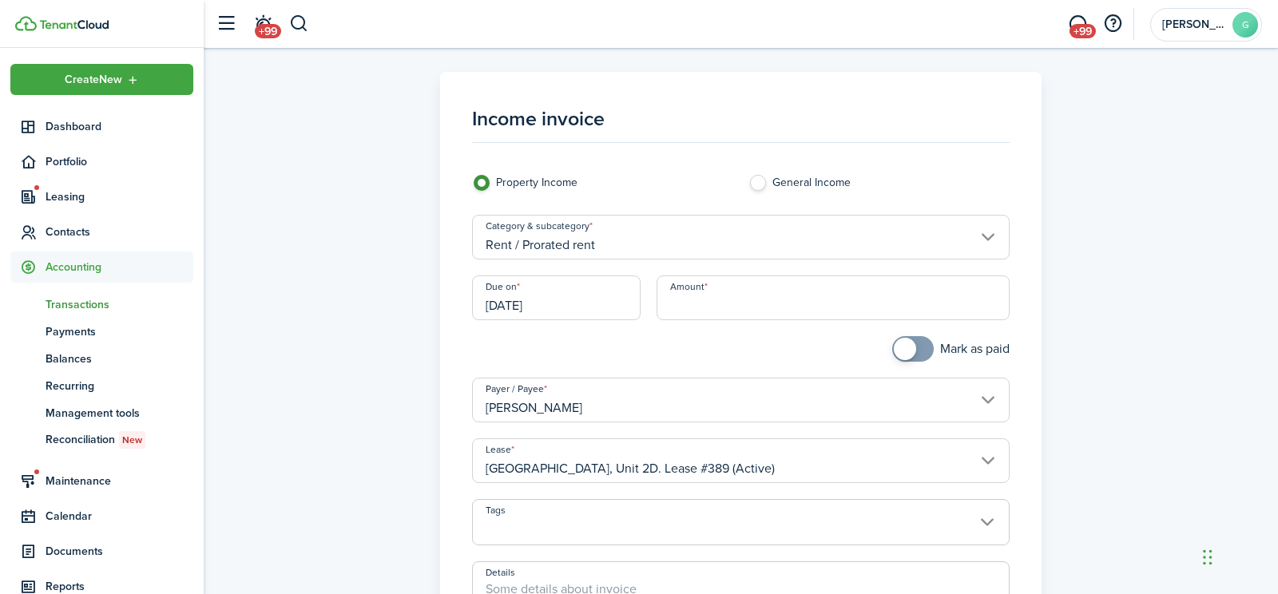
click at [744, 299] on input "Amount" at bounding box center [833, 298] width 353 height 45
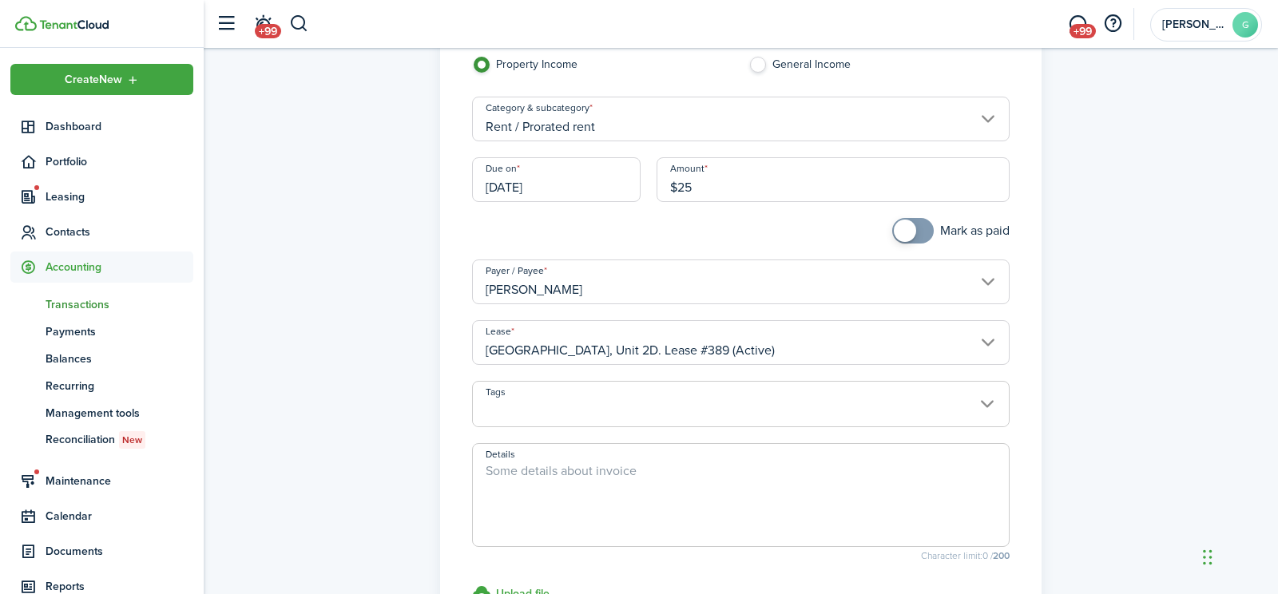
scroll to position [117, 0]
type input "$25.00"
click at [733, 462] on textarea "Details" at bounding box center [741, 500] width 536 height 77
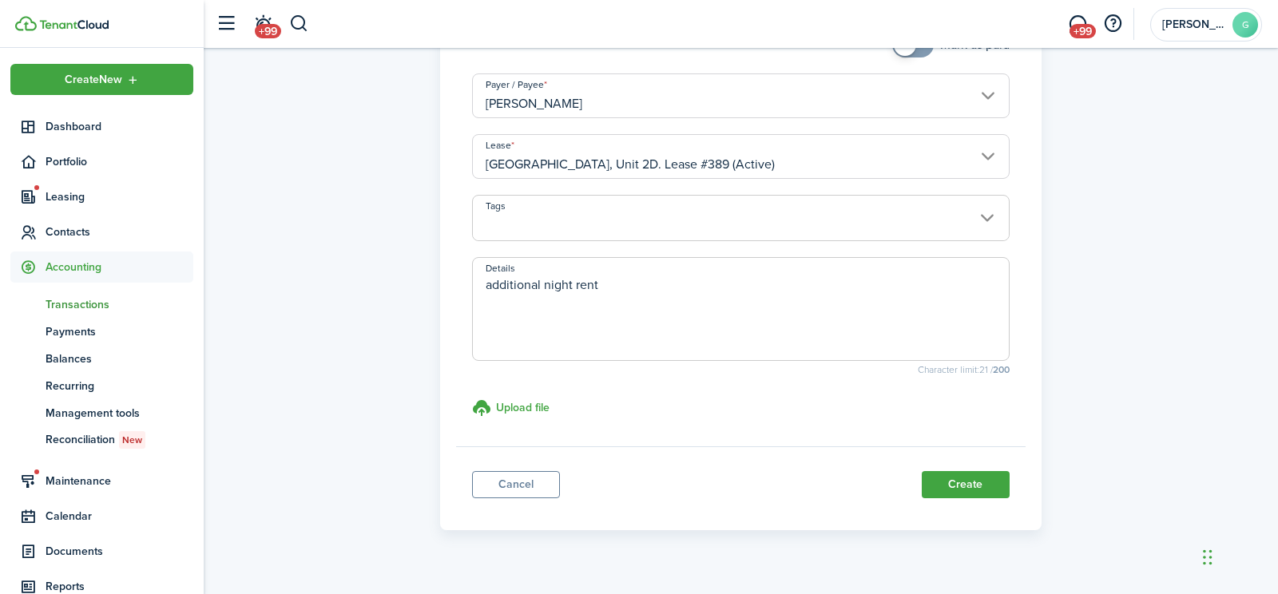
scroll to position [308, 0]
type textarea "additional night rent"
click at [951, 477] on button "Create" at bounding box center [966, 481] width 88 height 27
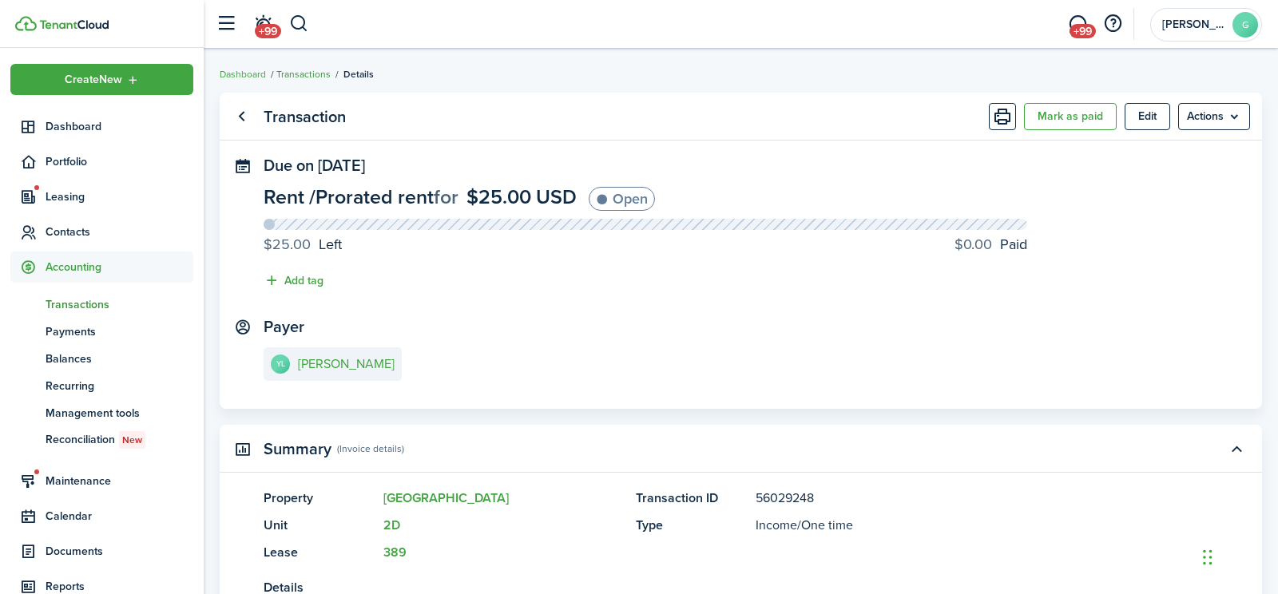
click at [296, 73] on link "Transactions" at bounding box center [303, 74] width 54 height 14
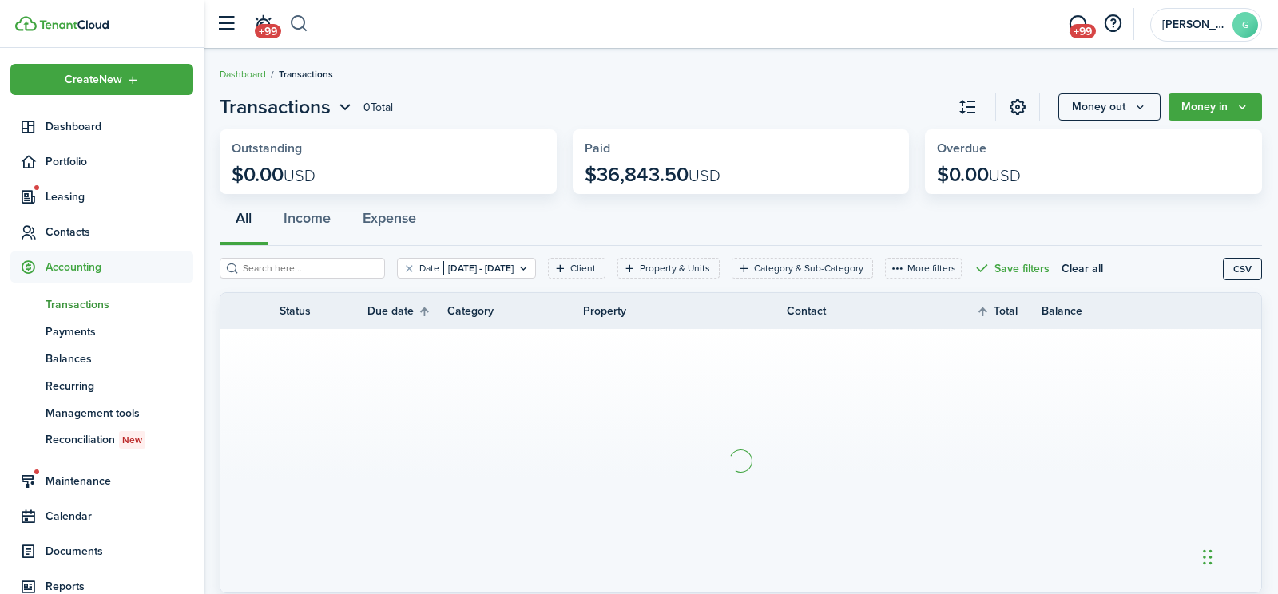
click at [298, 28] on button "button" at bounding box center [299, 23] width 20 height 27
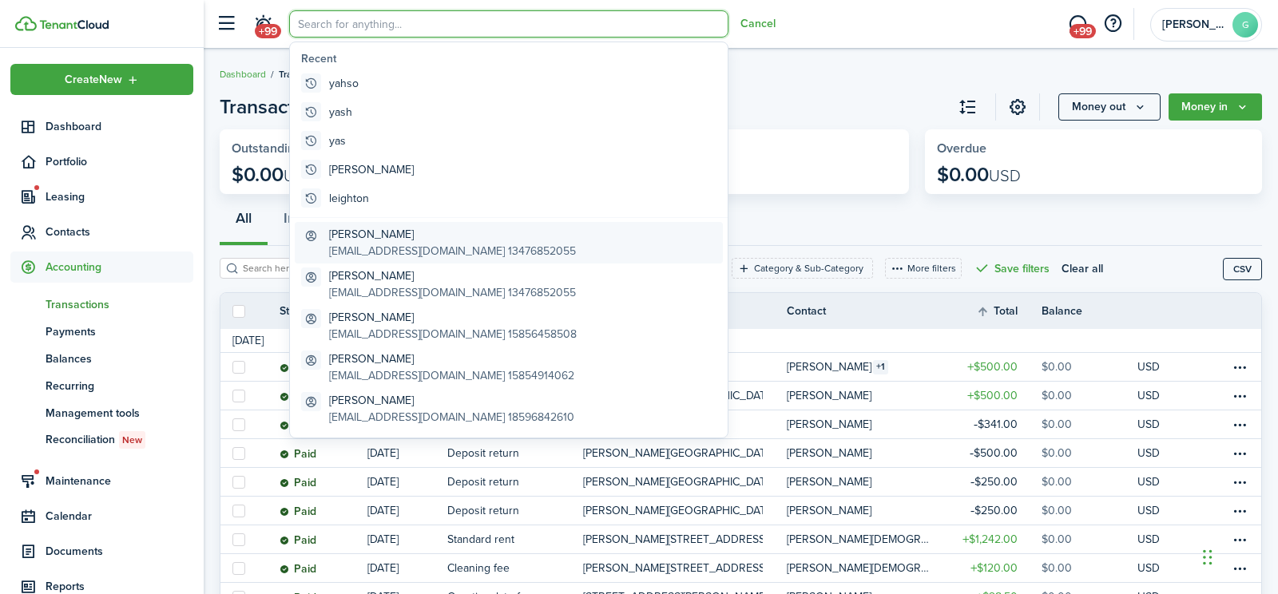
click at [370, 234] on global-search-item-title "[PERSON_NAME]" at bounding box center [452, 234] width 247 height 17
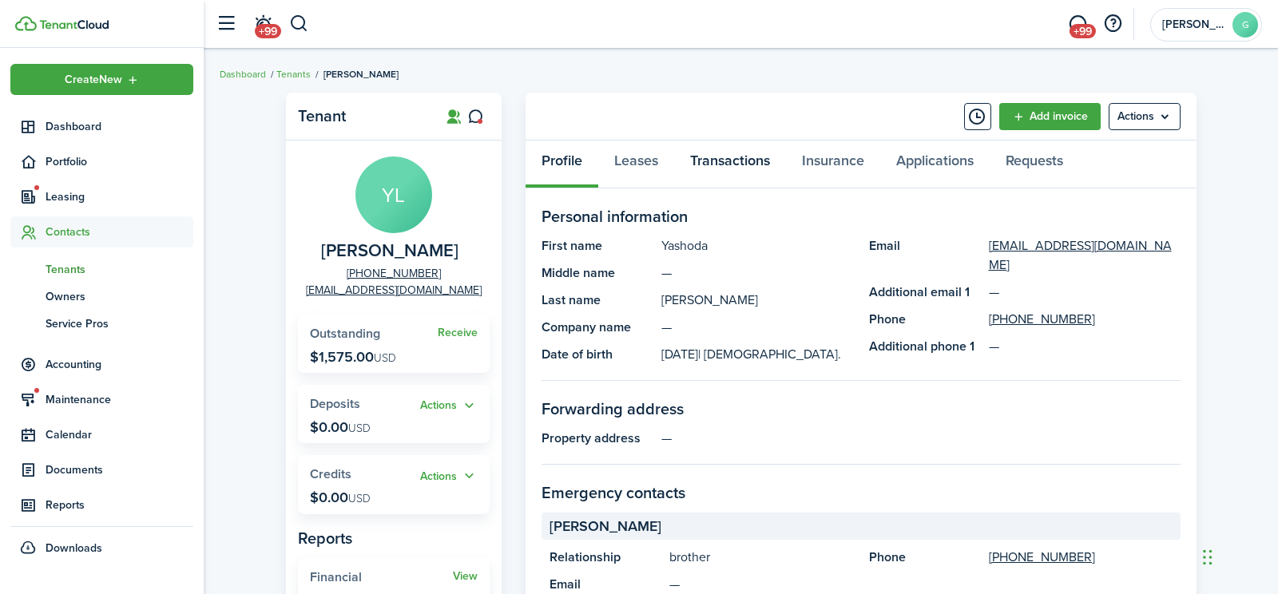
click at [718, 165] on link "Transactions" at bounding box center [730, 165] width 112 height 48
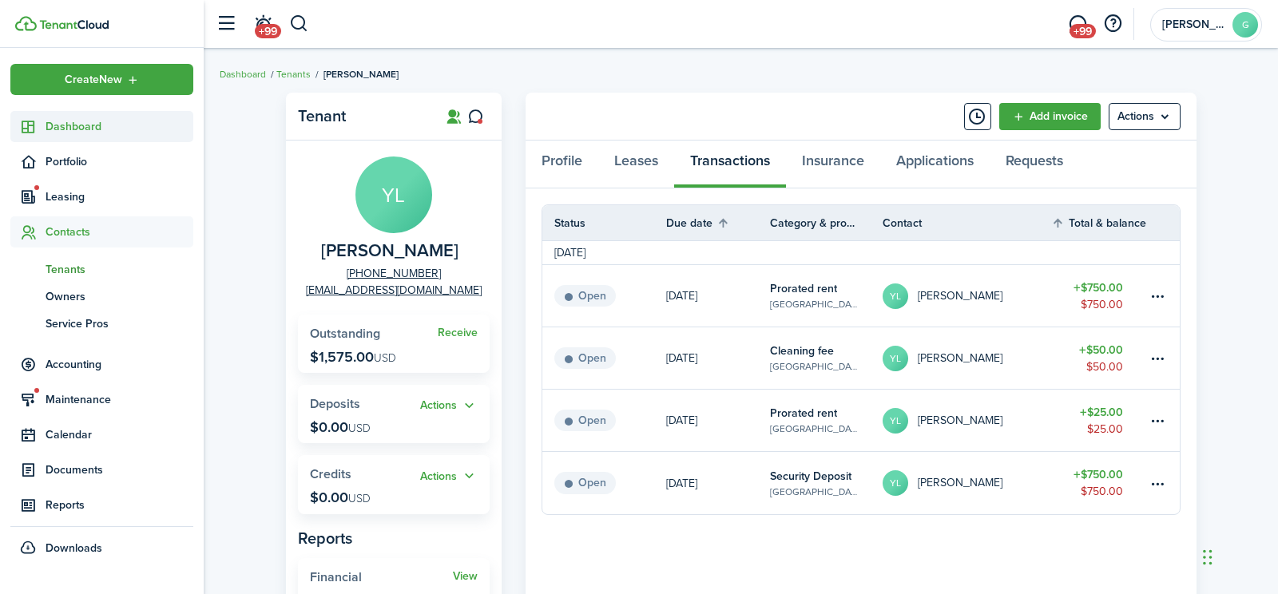
click at [77, 131] on span "Dashboard" at bounding box center [120, 126] width 148 height 17
